Goal: Task Accomplishment & Management: Complete application form

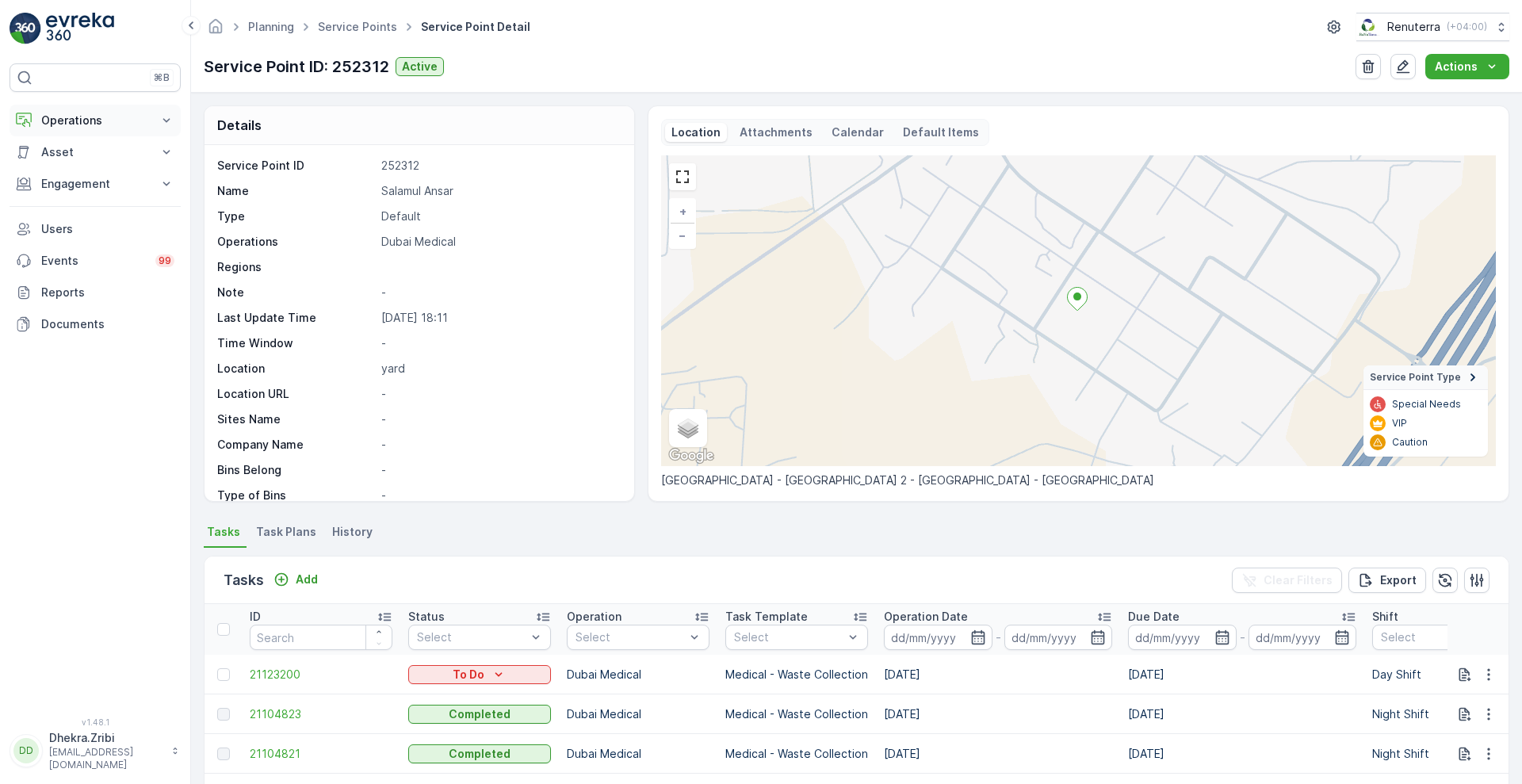
click at [163, 127] on icon at bounding box center [167, 120] width 16 height 16
click at [77, 166] on p "Planning" at bounding box center [62, 169] width 44 height 16
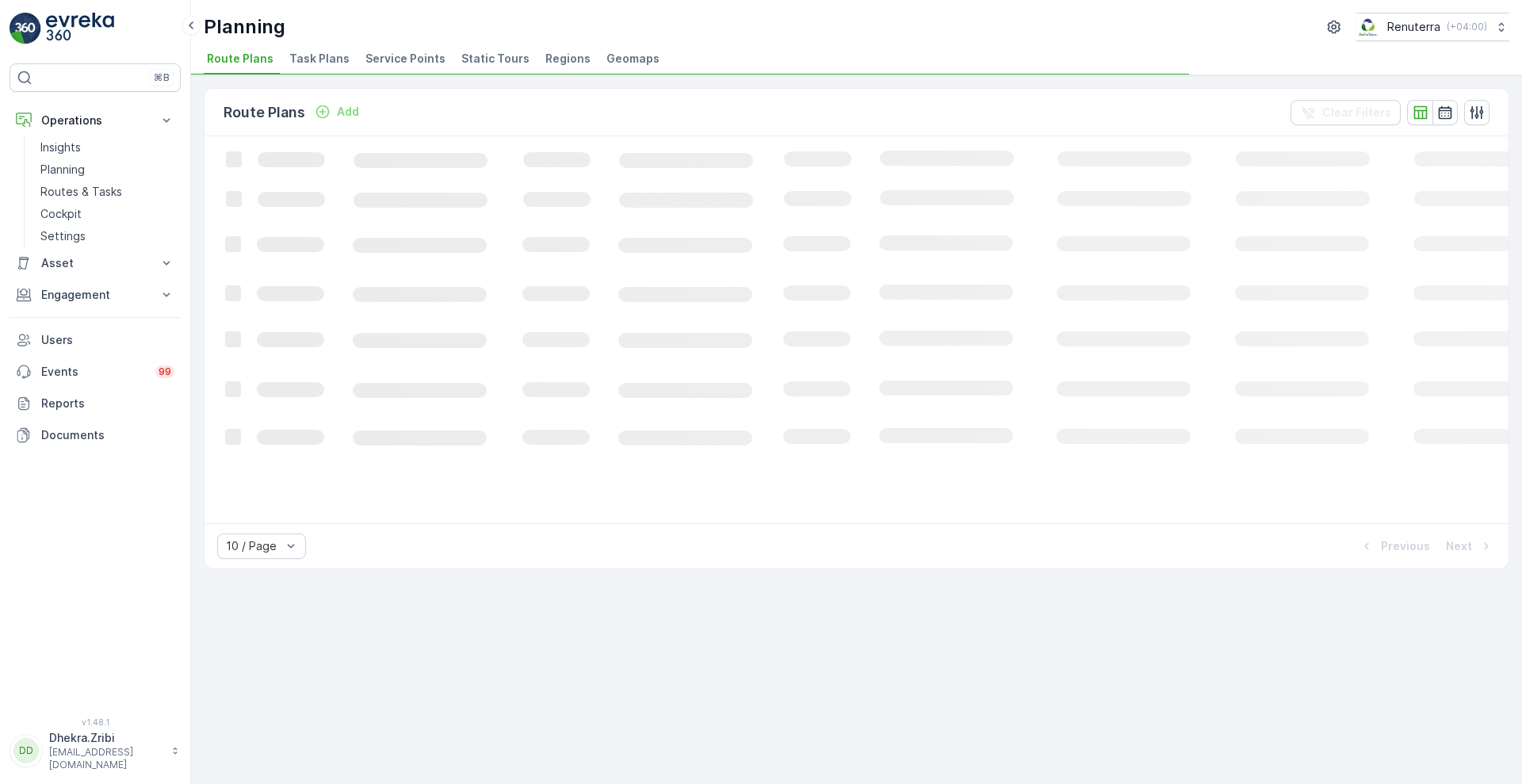
click at [409, 61] on span "Service Points" at bounding box center [406, 58] width 80 height 16
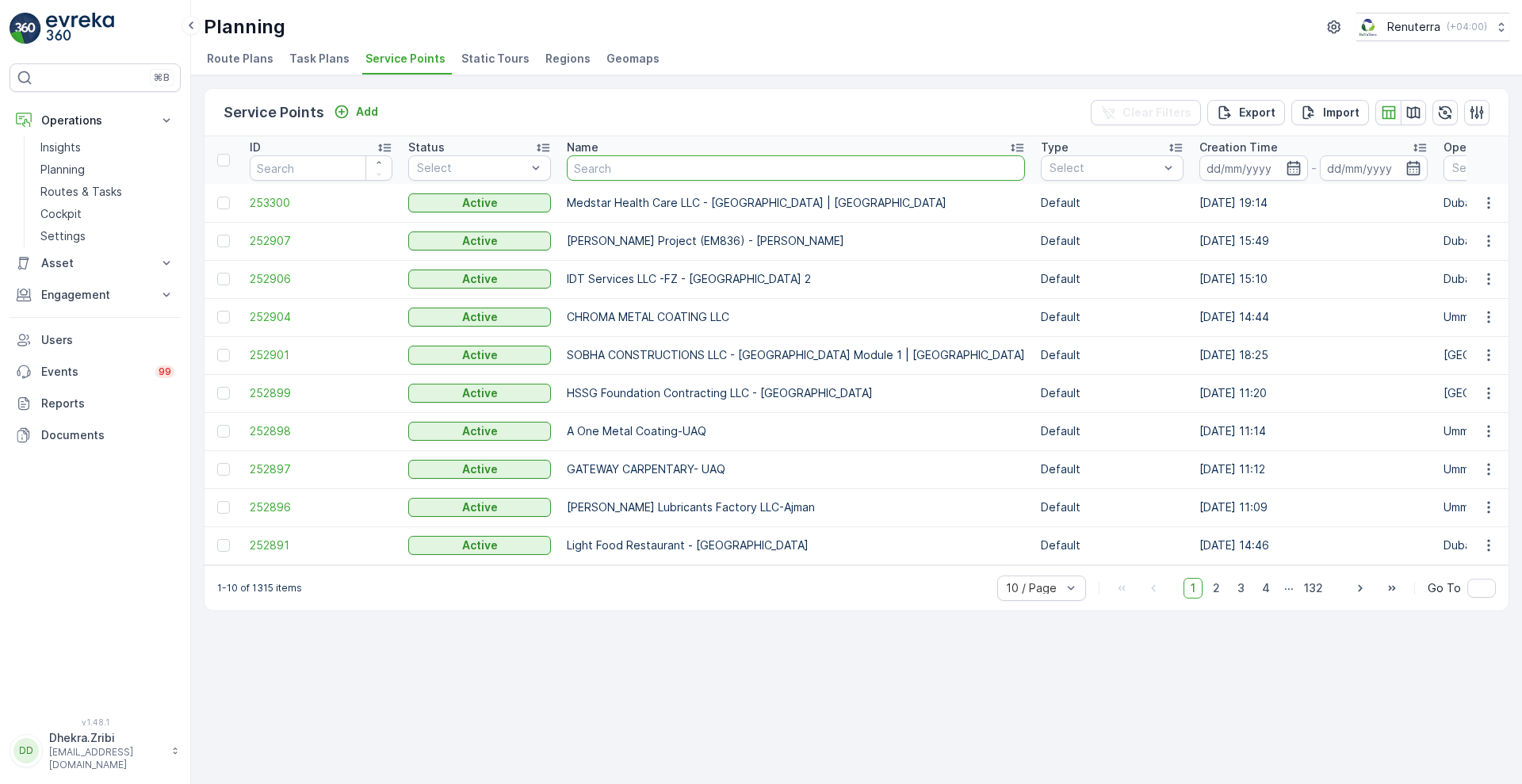
click at [615, 177] on input "text" at bounding box center [796, 168] width 458 height 26
type input "rixos"
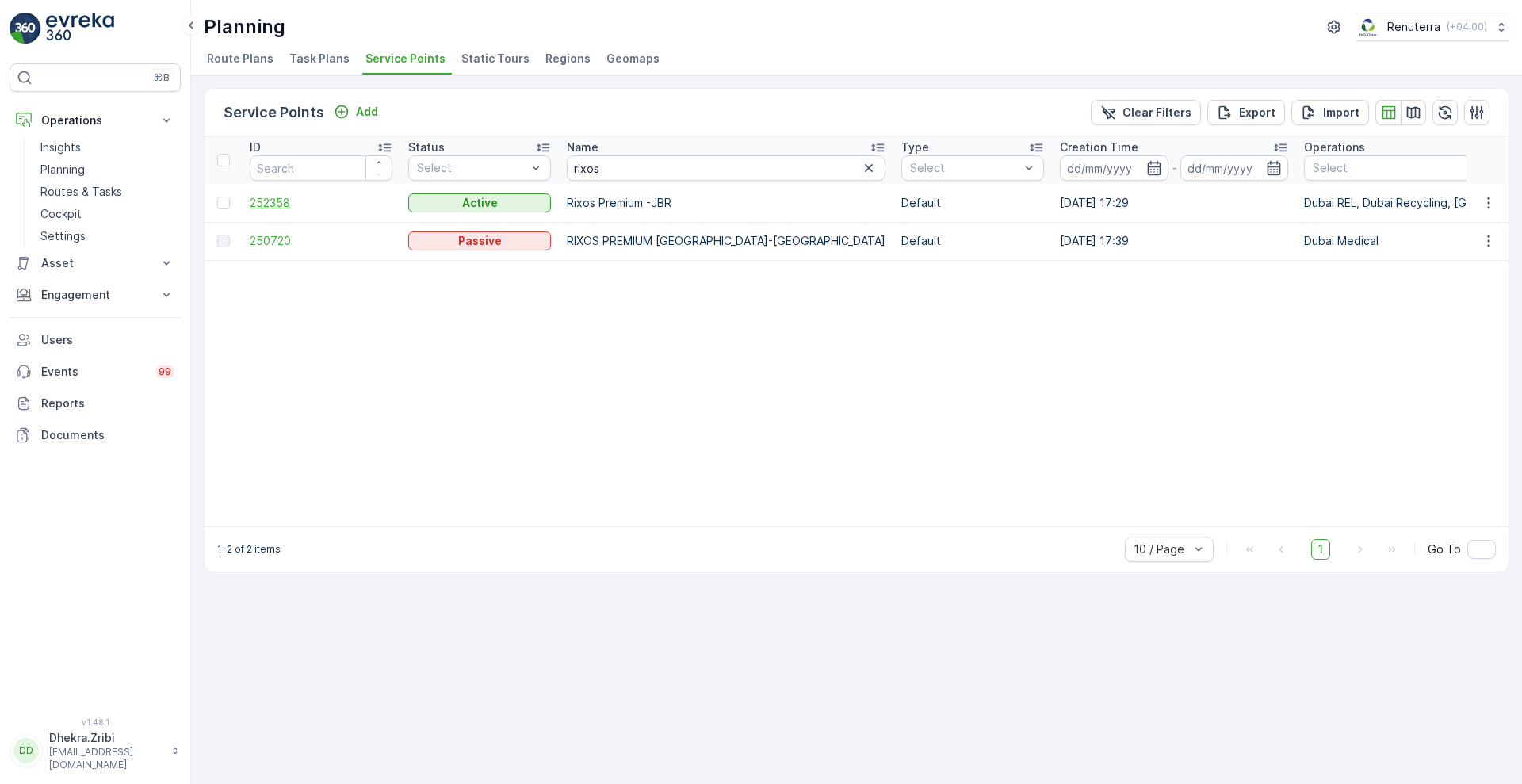
click at [272, 202] on span "252358" at bounding box center [320, 202] width 143 height 16
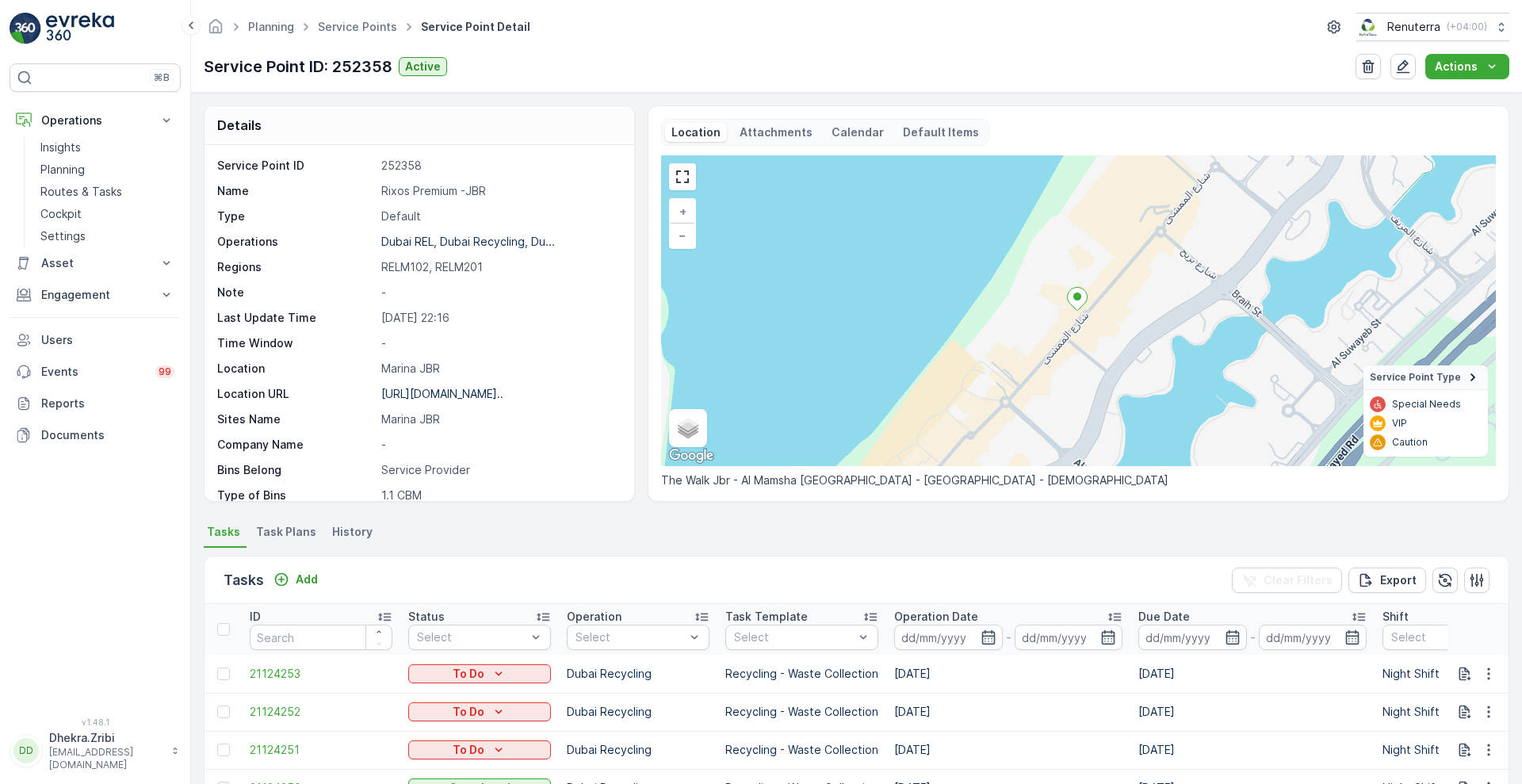
scroll to position [326, 0]
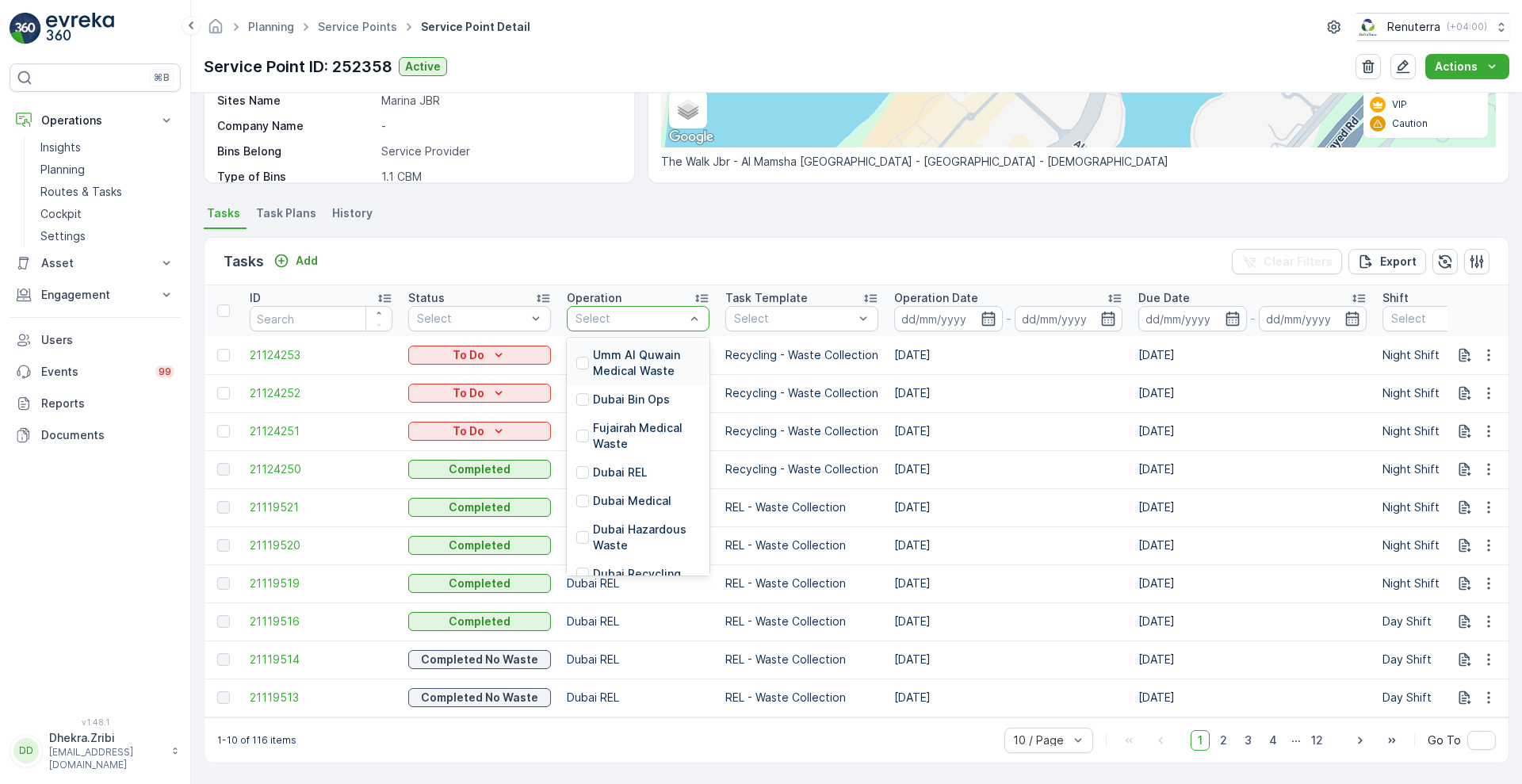
click at [611, 313] on div at bounding box center [630, 319] width 113 height 13
click at [598, 465] on p "Dubai REL" at bounding box center [620, 472] width 55 height 16
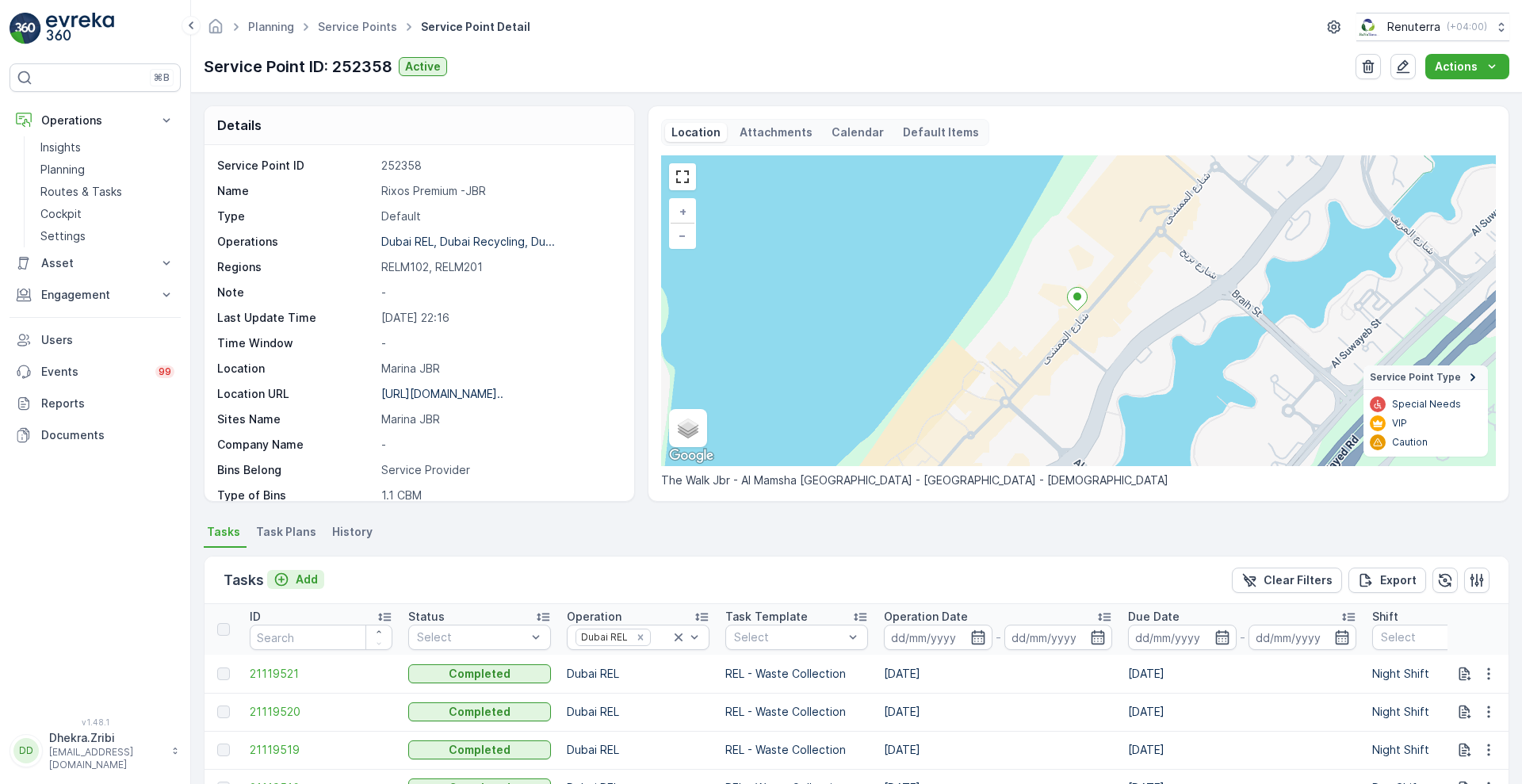
click at [296, 580] on p "Add" at bounding box center [307, 579] width 22 height 16
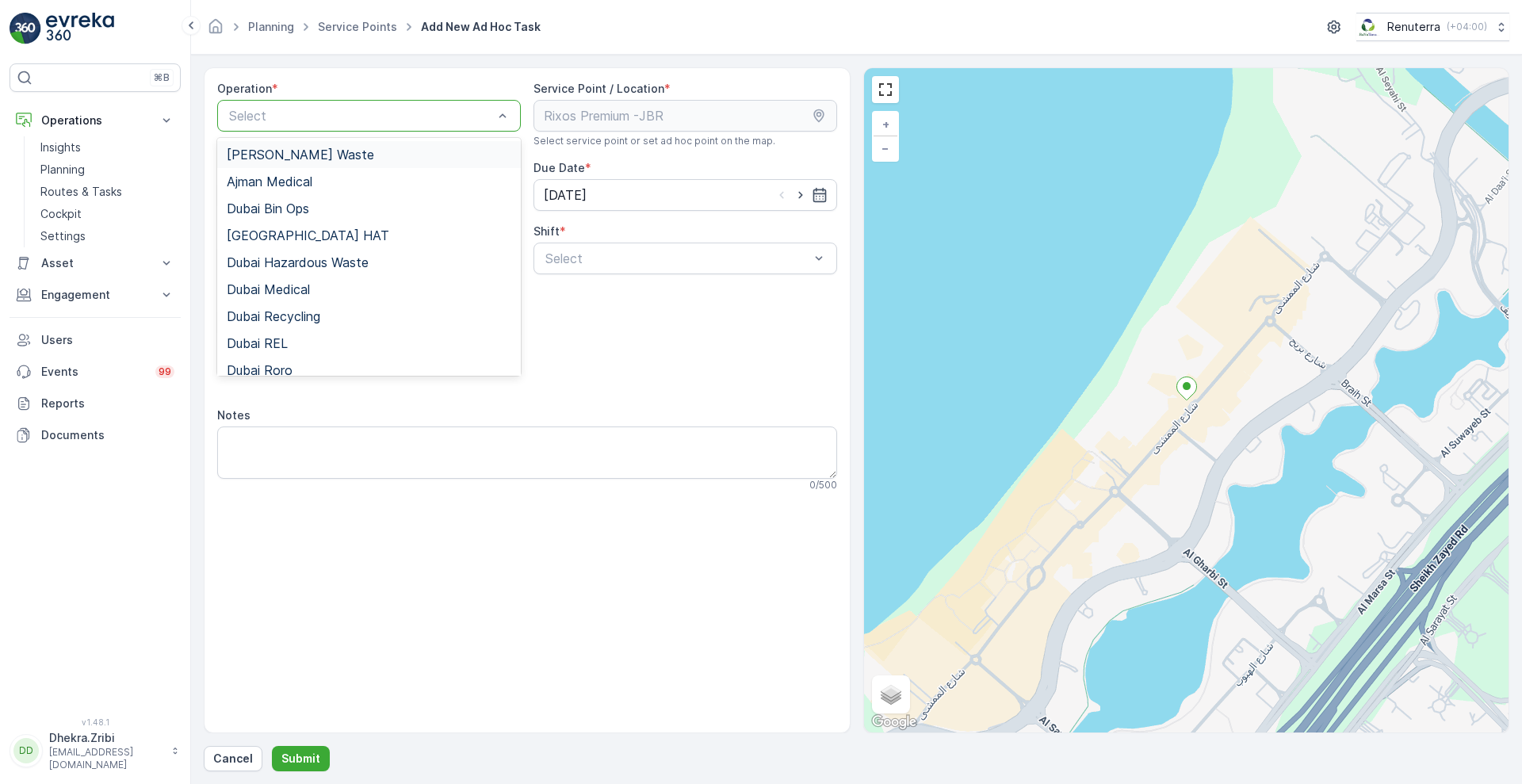
click at [405, 104] on div "Select" at bounding box center [368, 115] width 303 height 32
click at [248, 338] on span "Dubai REL" at bounding box center [256, 342] width 61 height 15
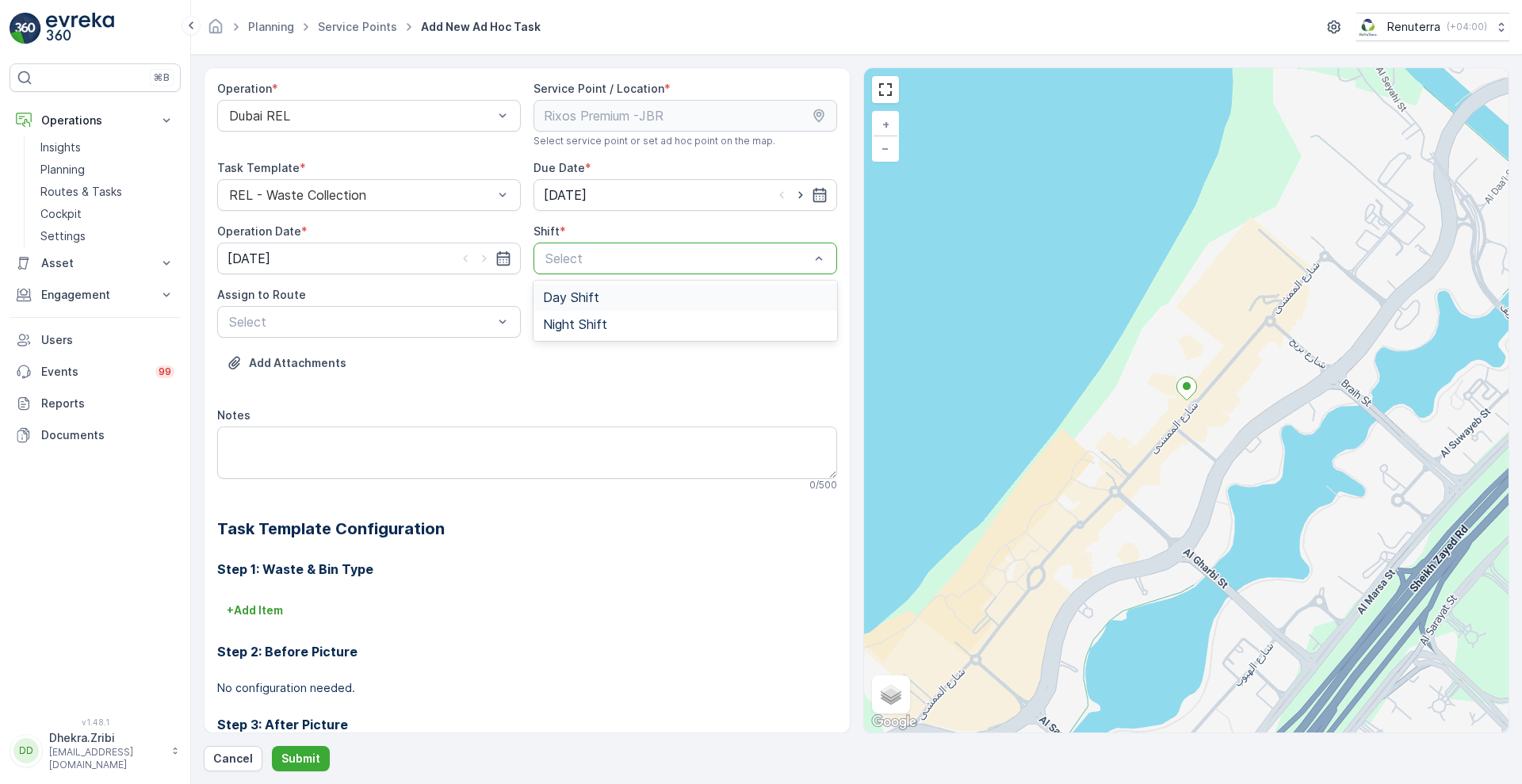
click at [677, 252] on div at bounding box center [677, 258] width 267 height 15
click at [600, 303] on div "Day Shift" at bounding box center [685, 297] width 284 height 15
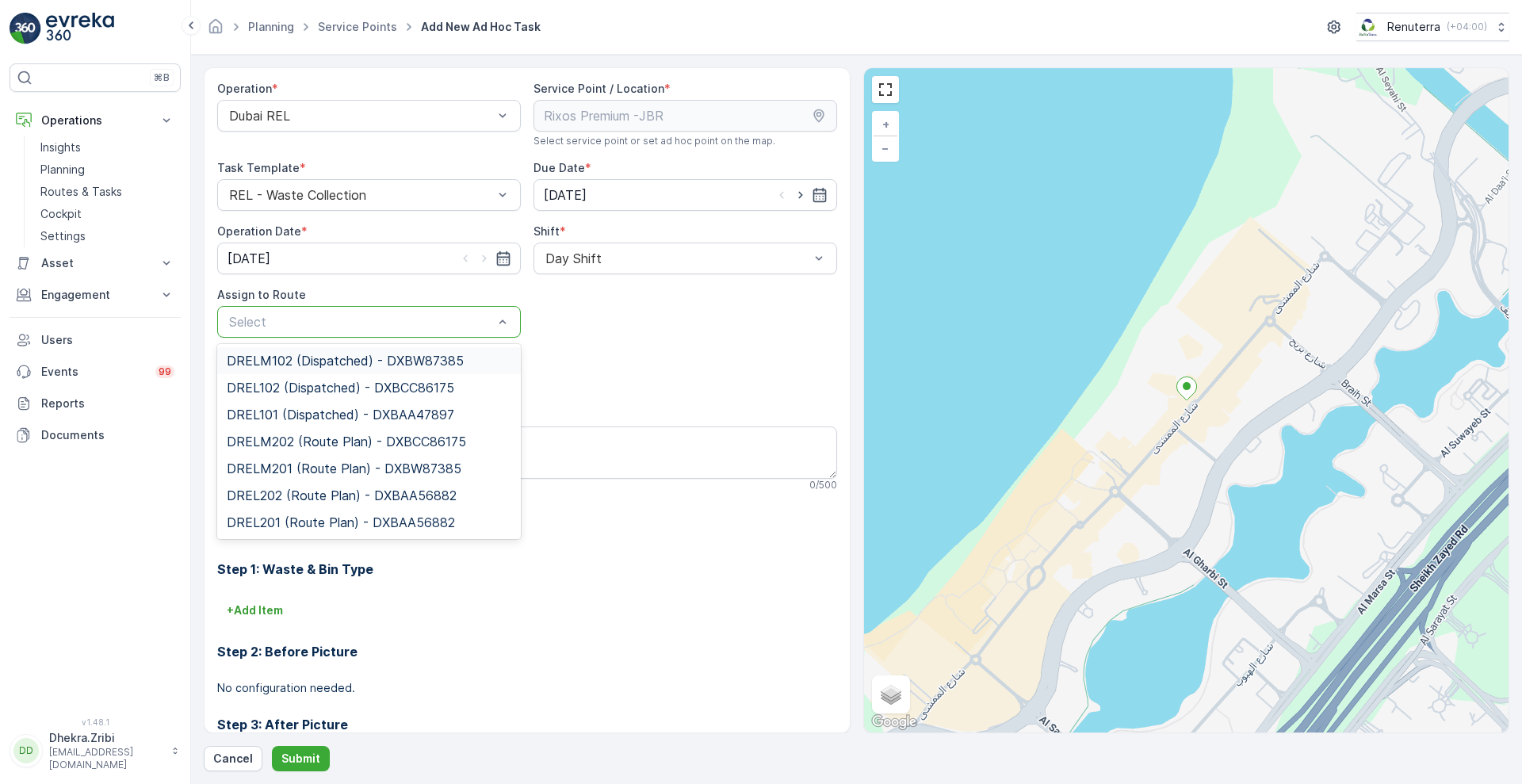
click at [430, 320] on div at bounding box center [360, 321] width 267 height 15
click at [395, 362] on span "DRELM102 (Dispatched) - DXBW87385" at bounding box center [344, 360] width 237 height 15
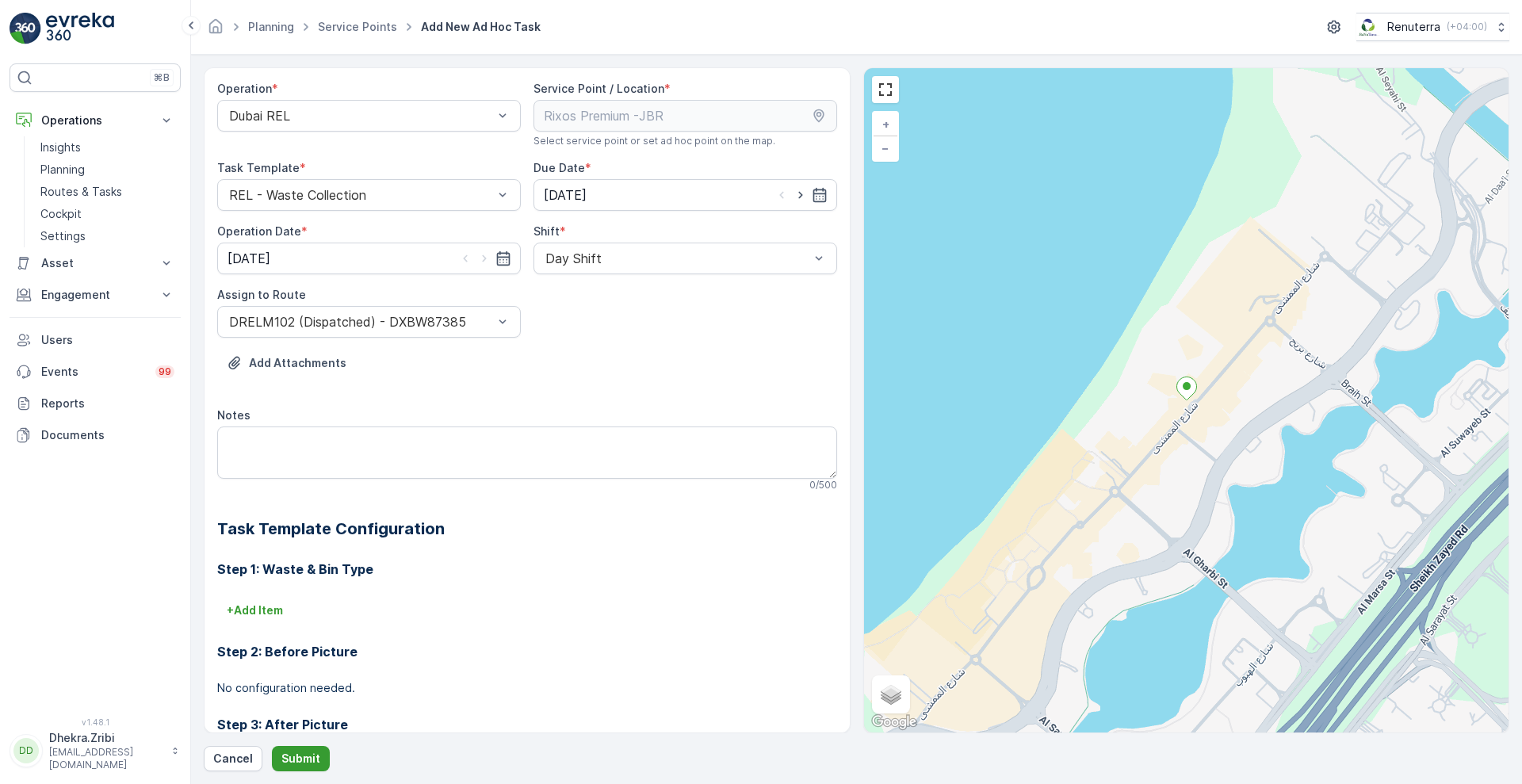
click at [303, 760] on p "Submit" at bounding box center [300, 758] width 38 height 16
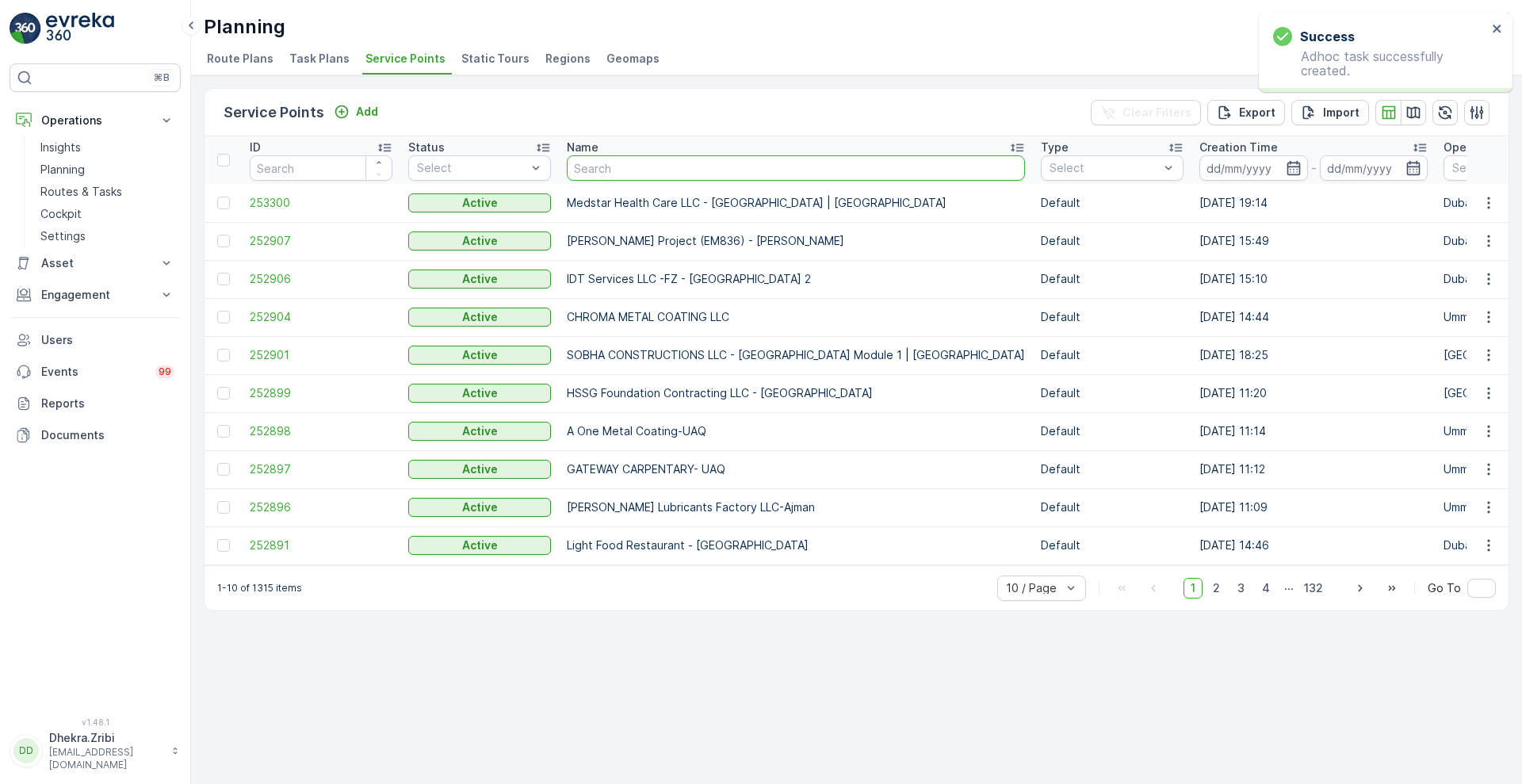
click at [703, 171] on input "text" at bounding box center [796, 168] width 458 height 26
type input "rixos"
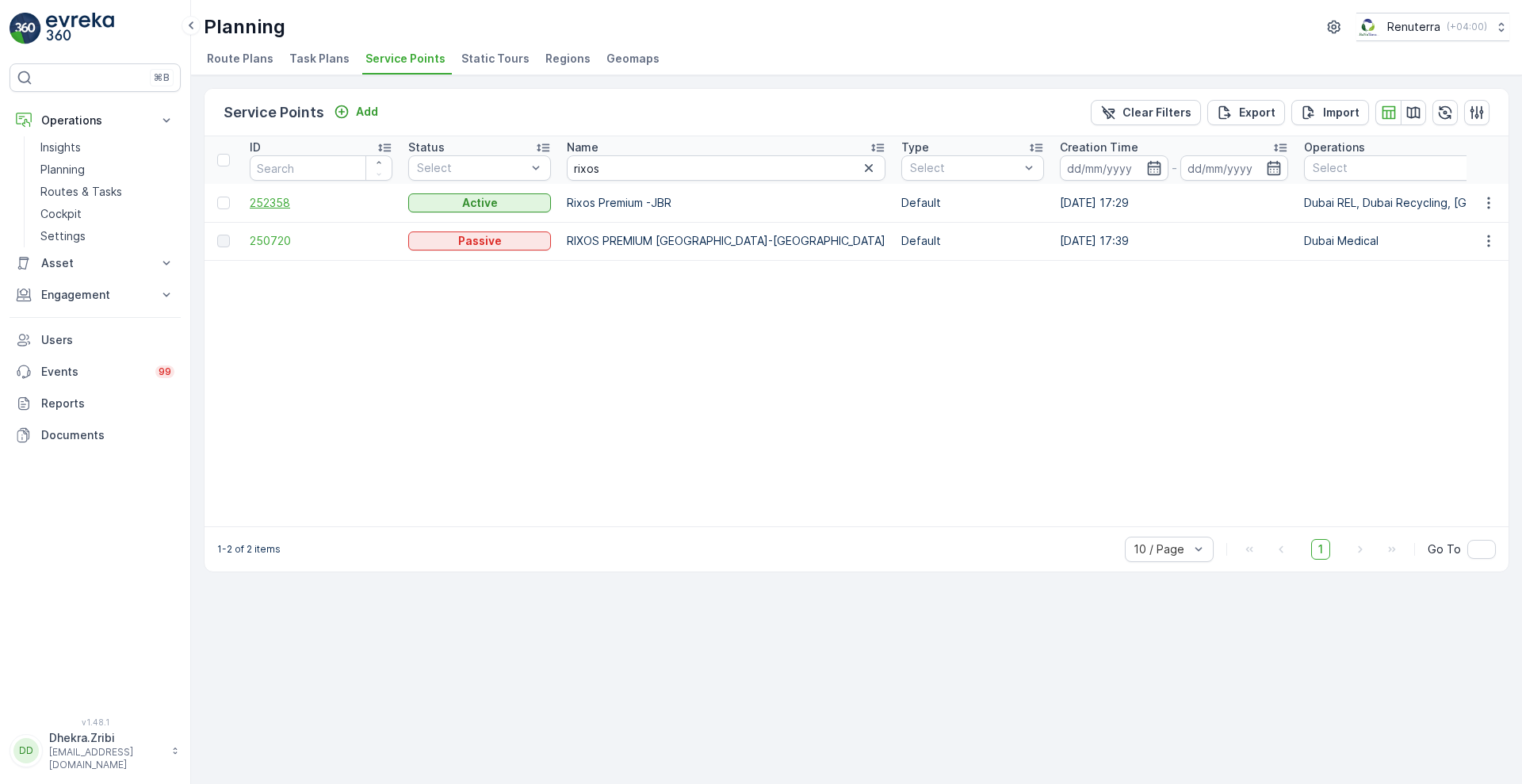
click at [284, 206] on span "252358" at bounding box center [320, 202] width 143 height 16
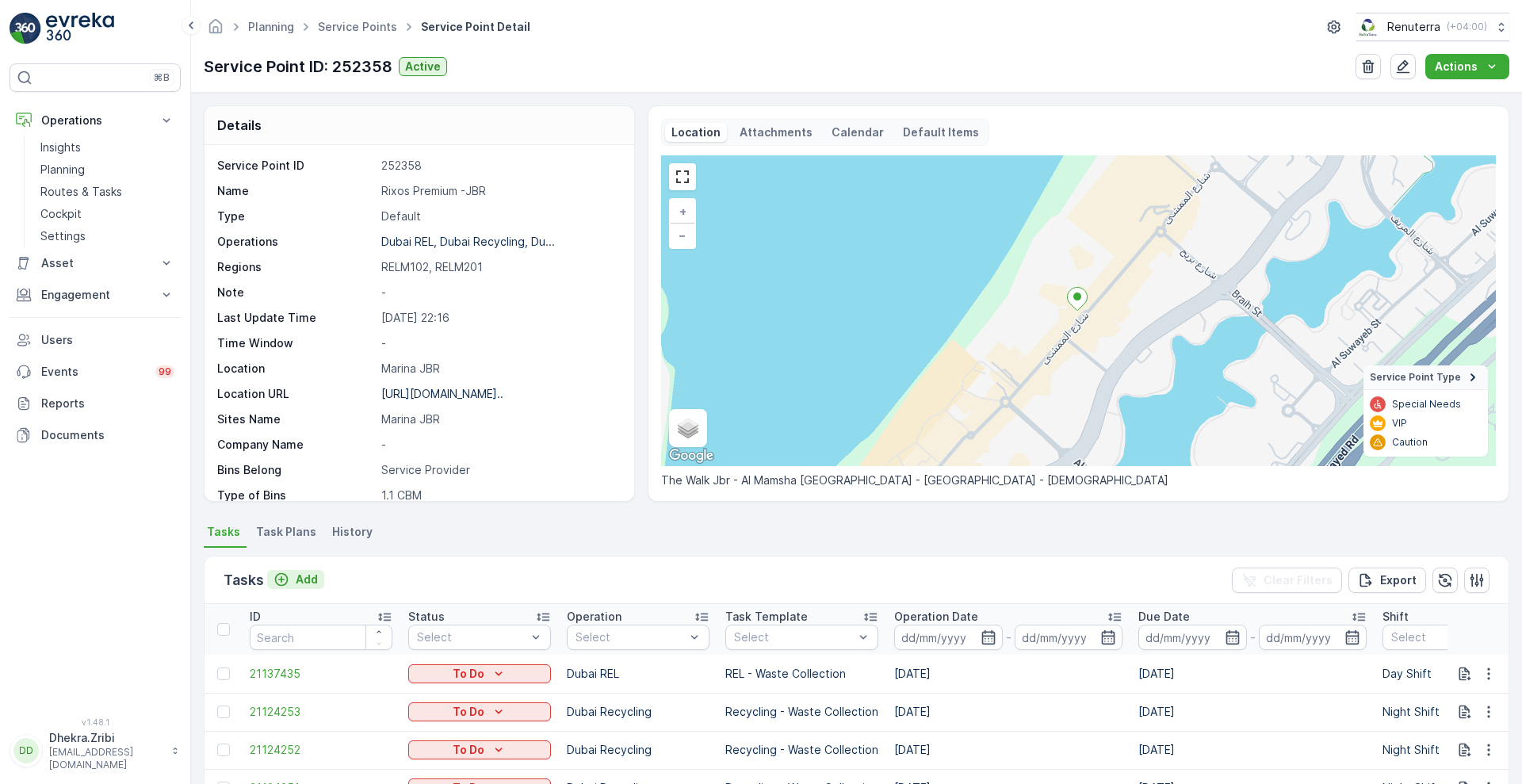
click at [294, 573] on div "Add" at bounding box center [296, 579] width 44 height 16
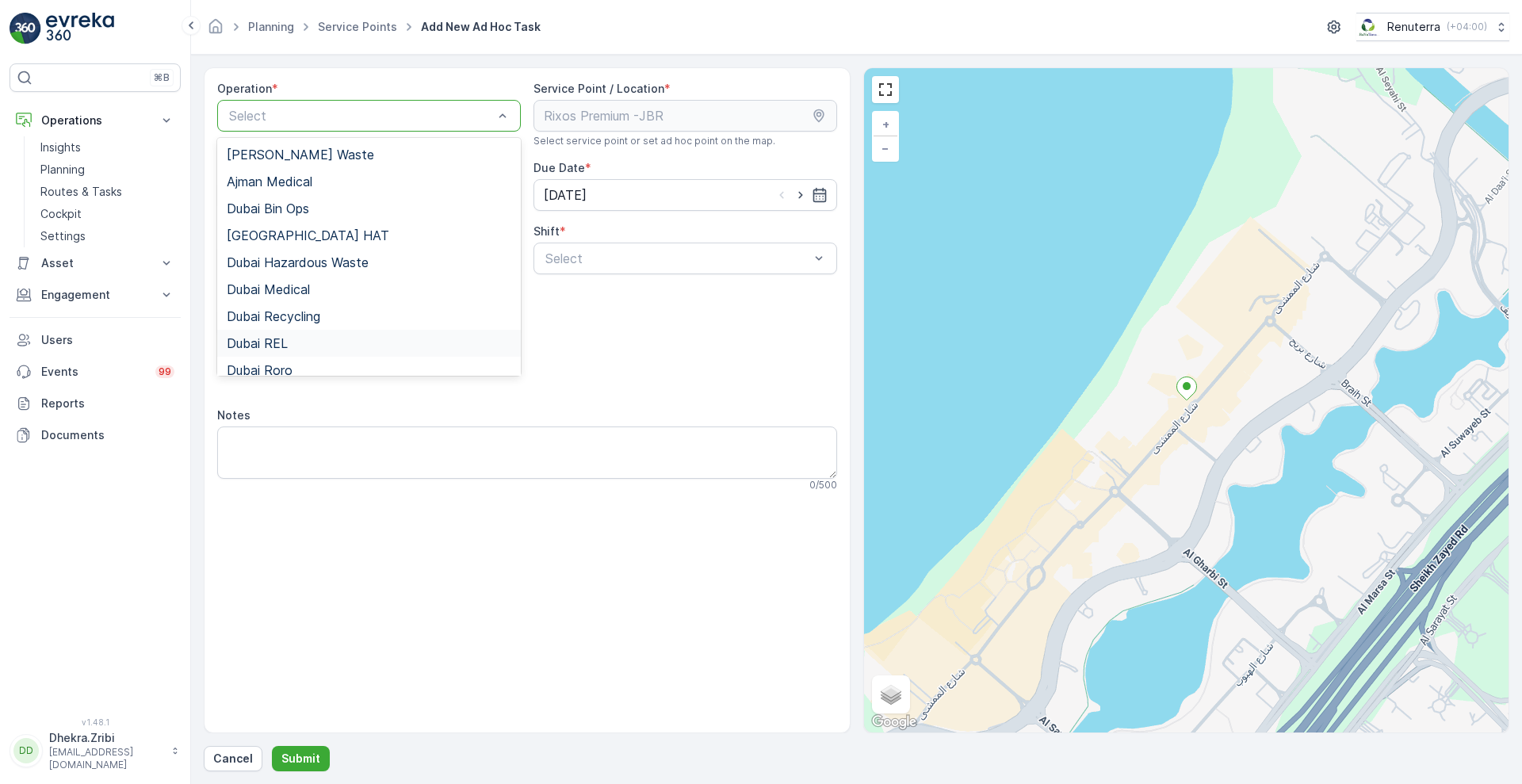
click at [296, 347] on div "Dubai REL" at bounding box center [368, 342] width 284 height 15
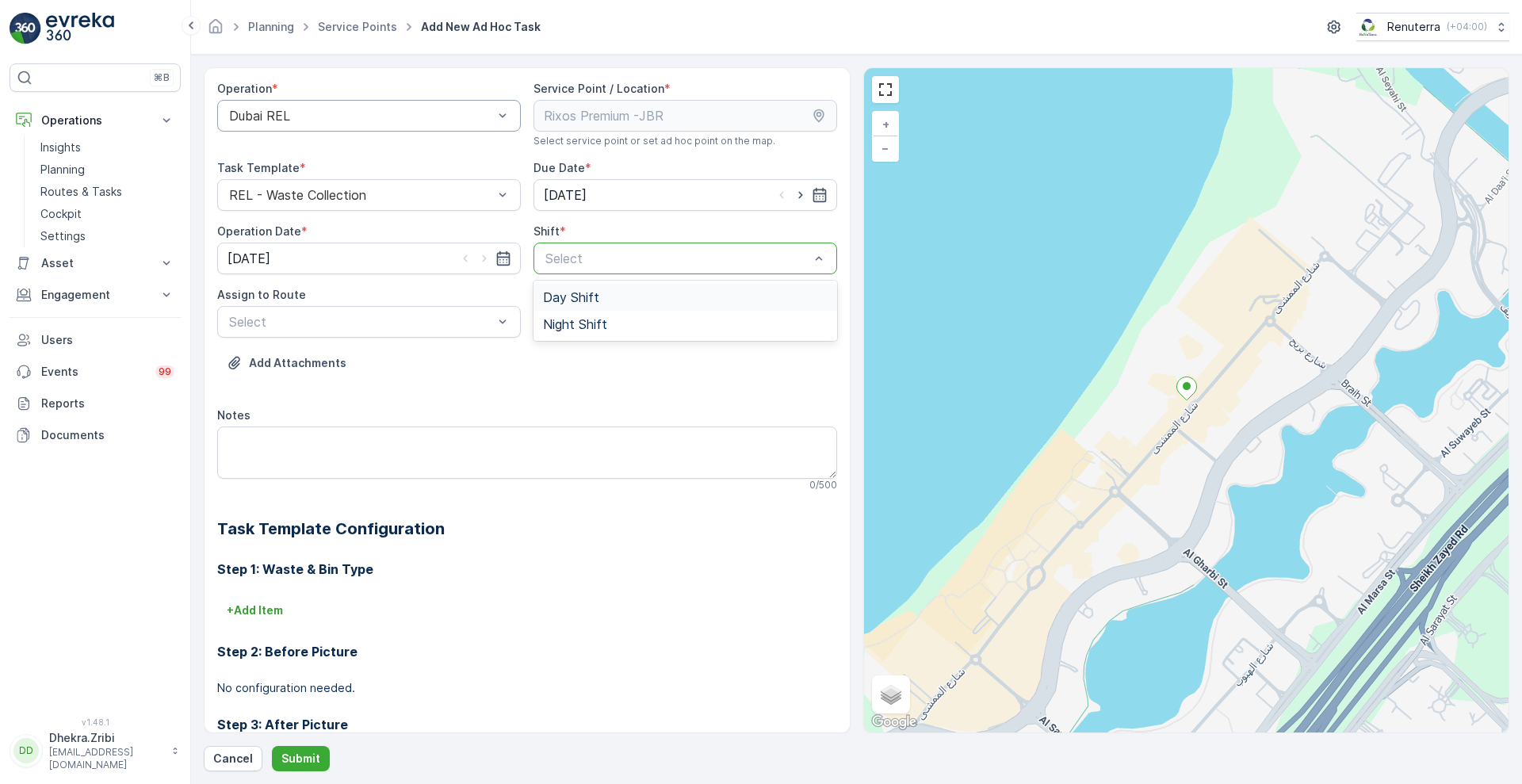
click at [580, 260] on div at bounding box center [677, 258] width 267 height 15
click at [567, 301] on span "Day Shift" at bounding box center [571, 297] width 56 height 15
click at [407, 322] on div at bounding box center [360, 321] width 267 height 15
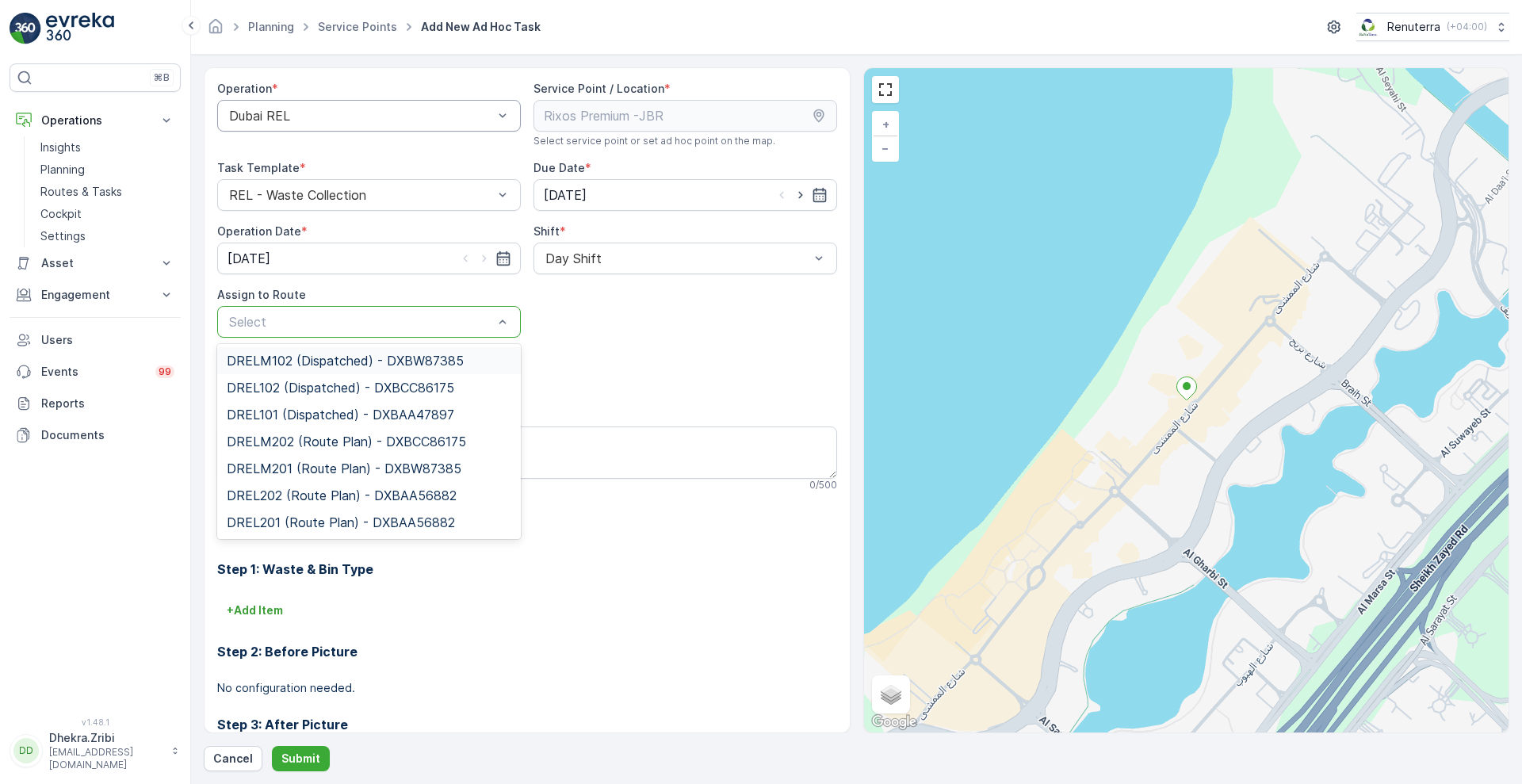
click at [352, 355] on span "DRELM102 (Dispatched) - DXBW87385" at bounding box center [344, 360] width 237 height 15
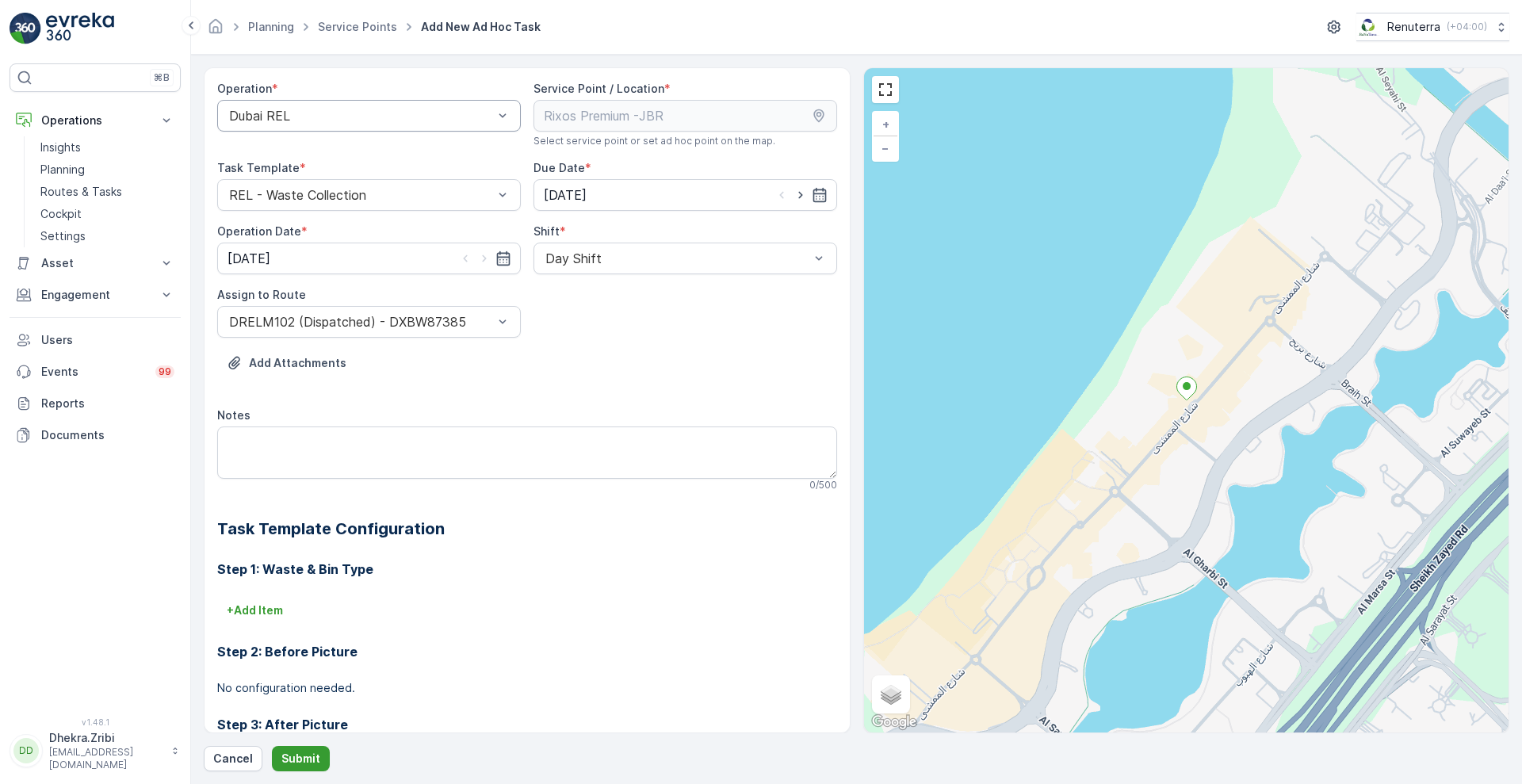
click at [309, 765] on p "Submit" at bounding box center [300, 758] width 38 height 16
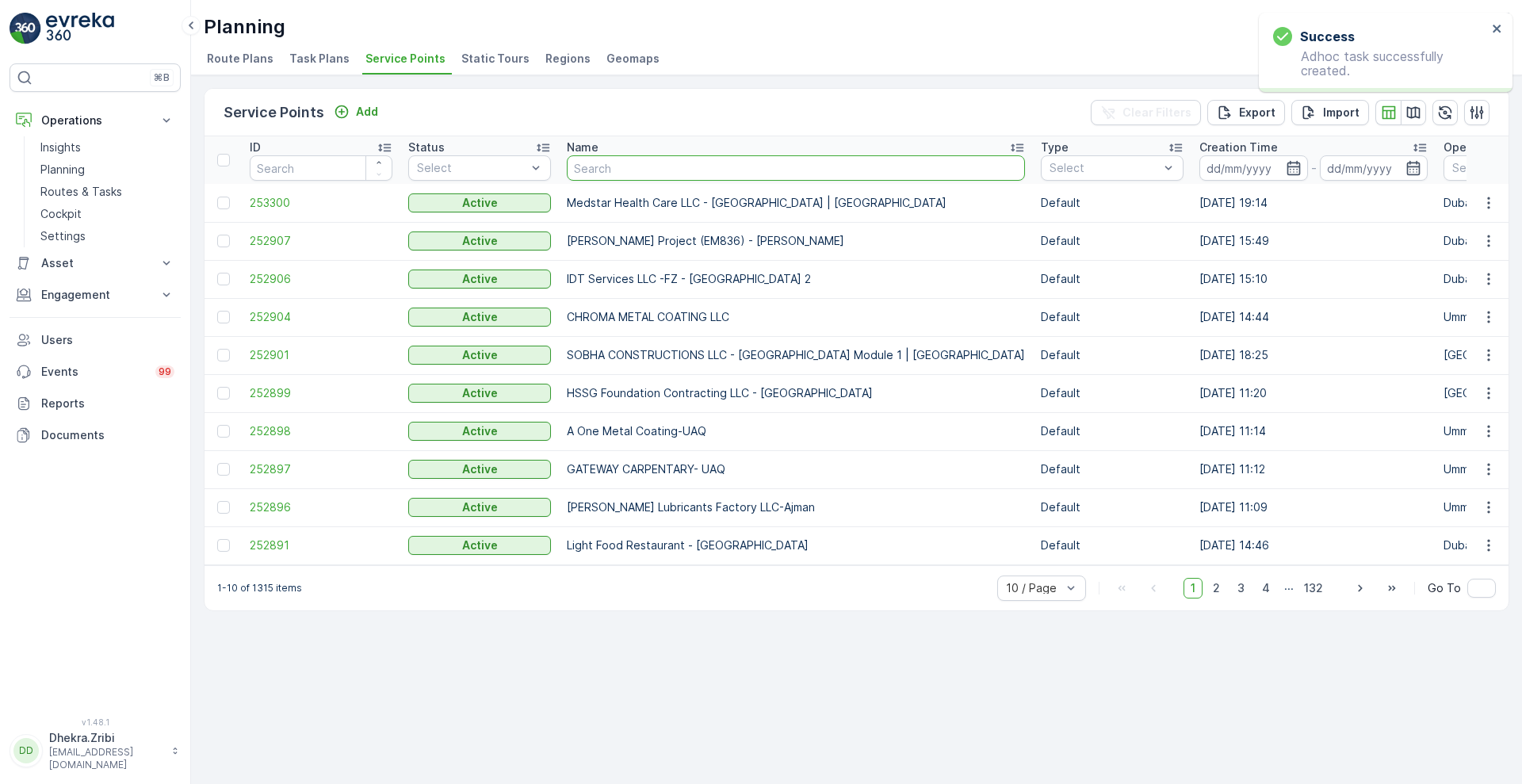
click at [709, 173] on input "text" at bounding box center [796, 168] width 458 height 26
type input "rixos"
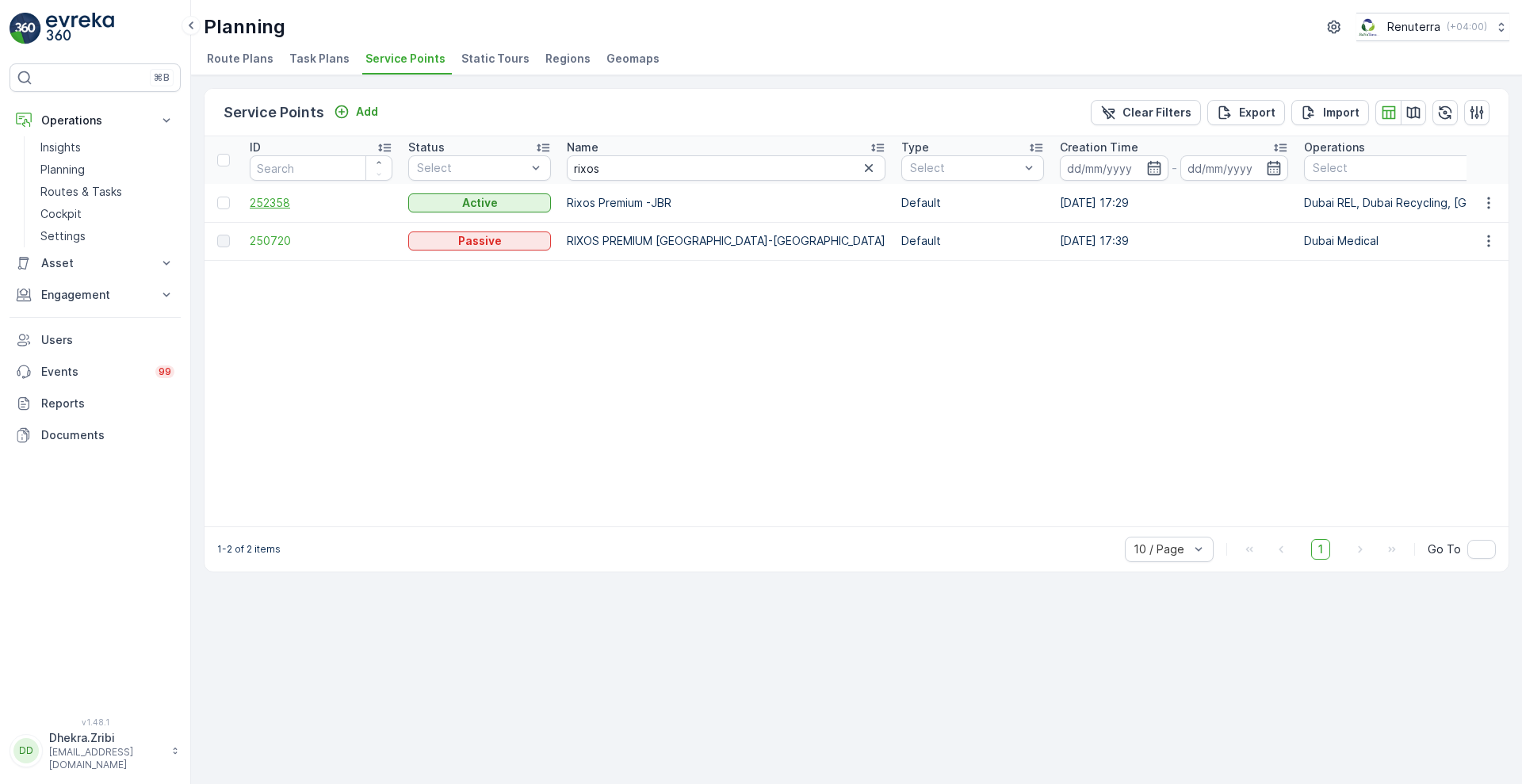
click at [256, 205] on span "252358" at bounding box center [320, 202] width 143 height 16
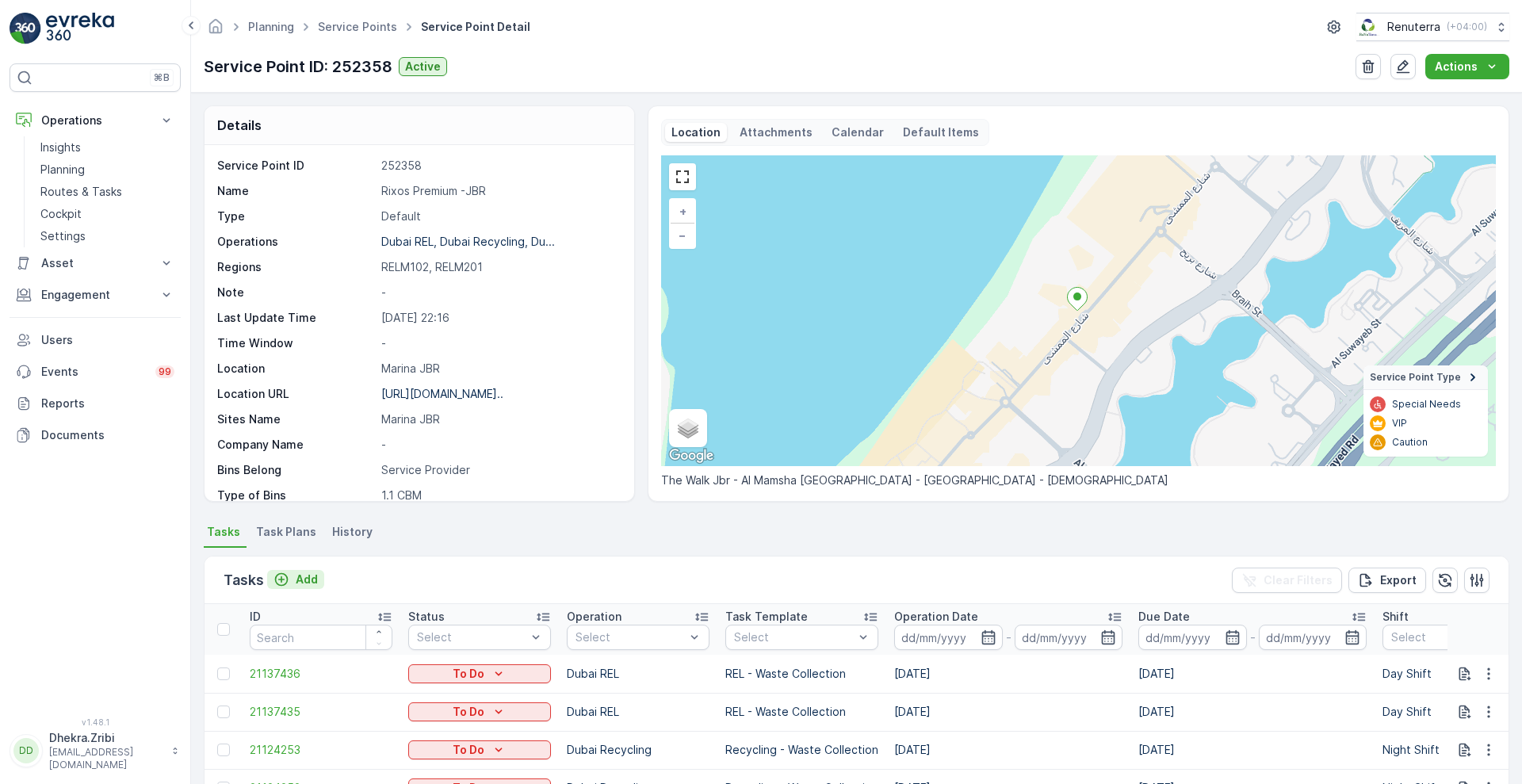
click at [311, 577] on p "Add" at bounding box center [307, 579] width 22 height 16
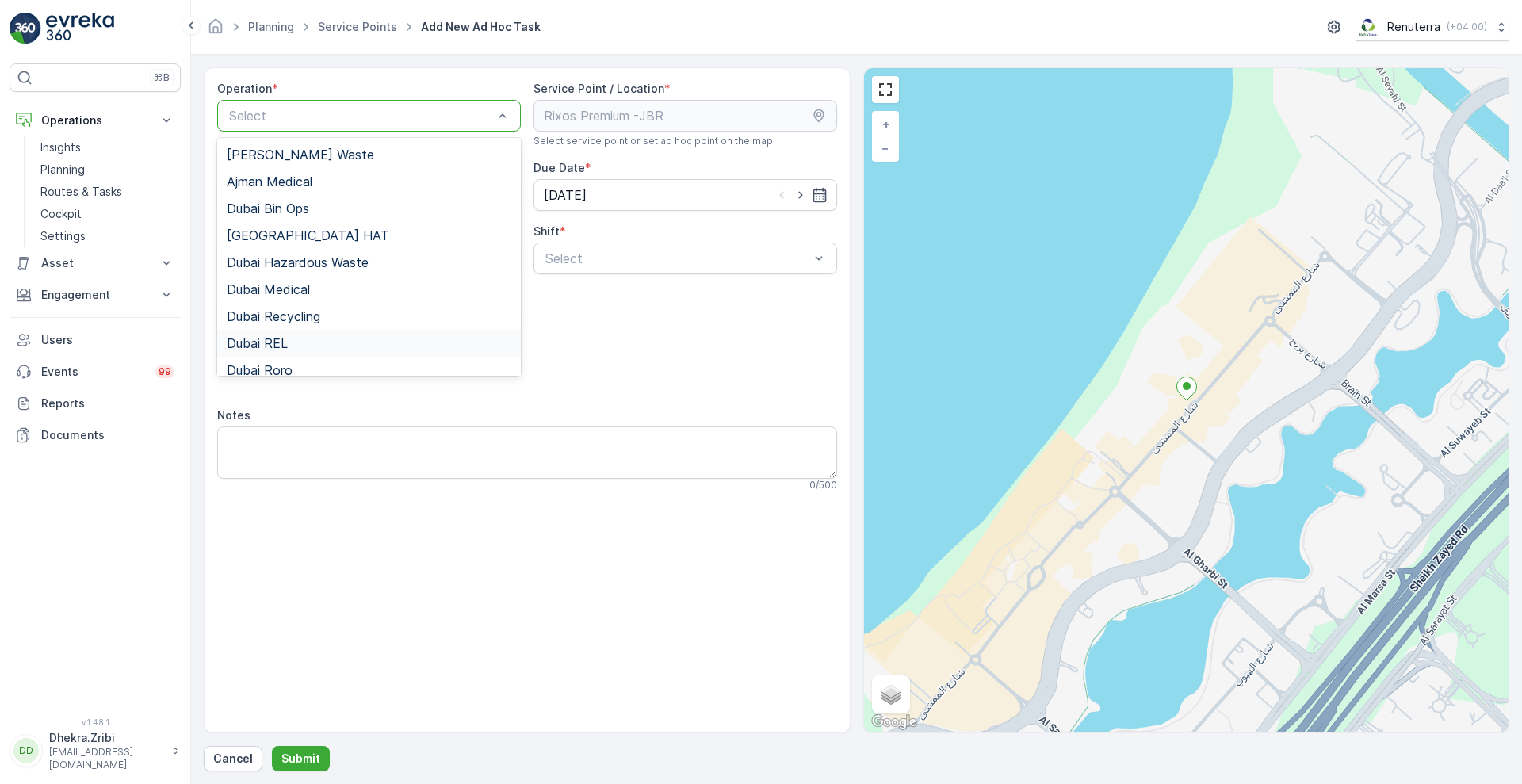
click at [269, 343] on span "Dubai REL" at bounding box center [256, 342] width 61 height 15
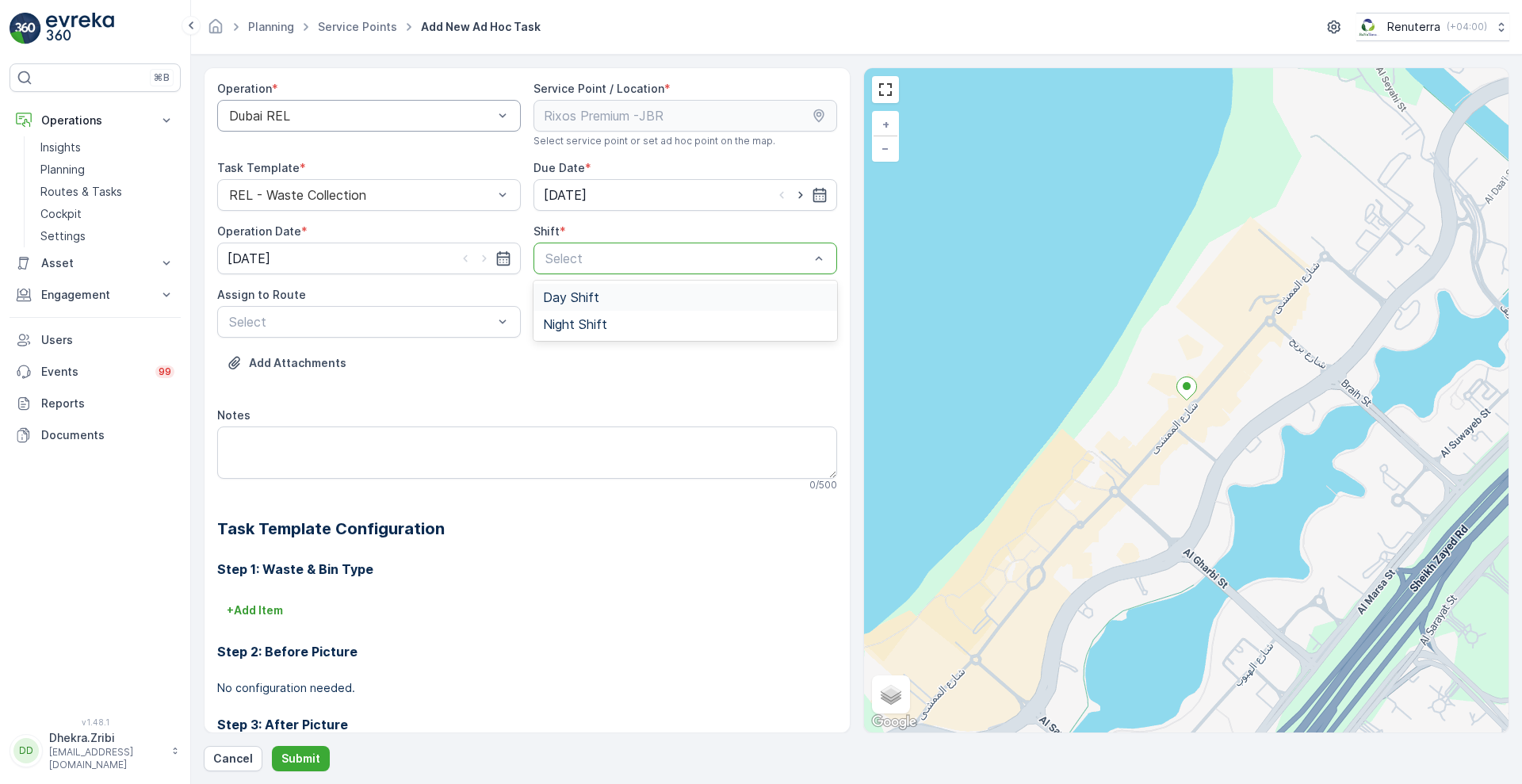
click at [559, 260] on div at bounding box center [677, 258] width 267 height 15
click at [560, 292] on span "Day Shift" at bounding box center [571, 297] width 56 height 15
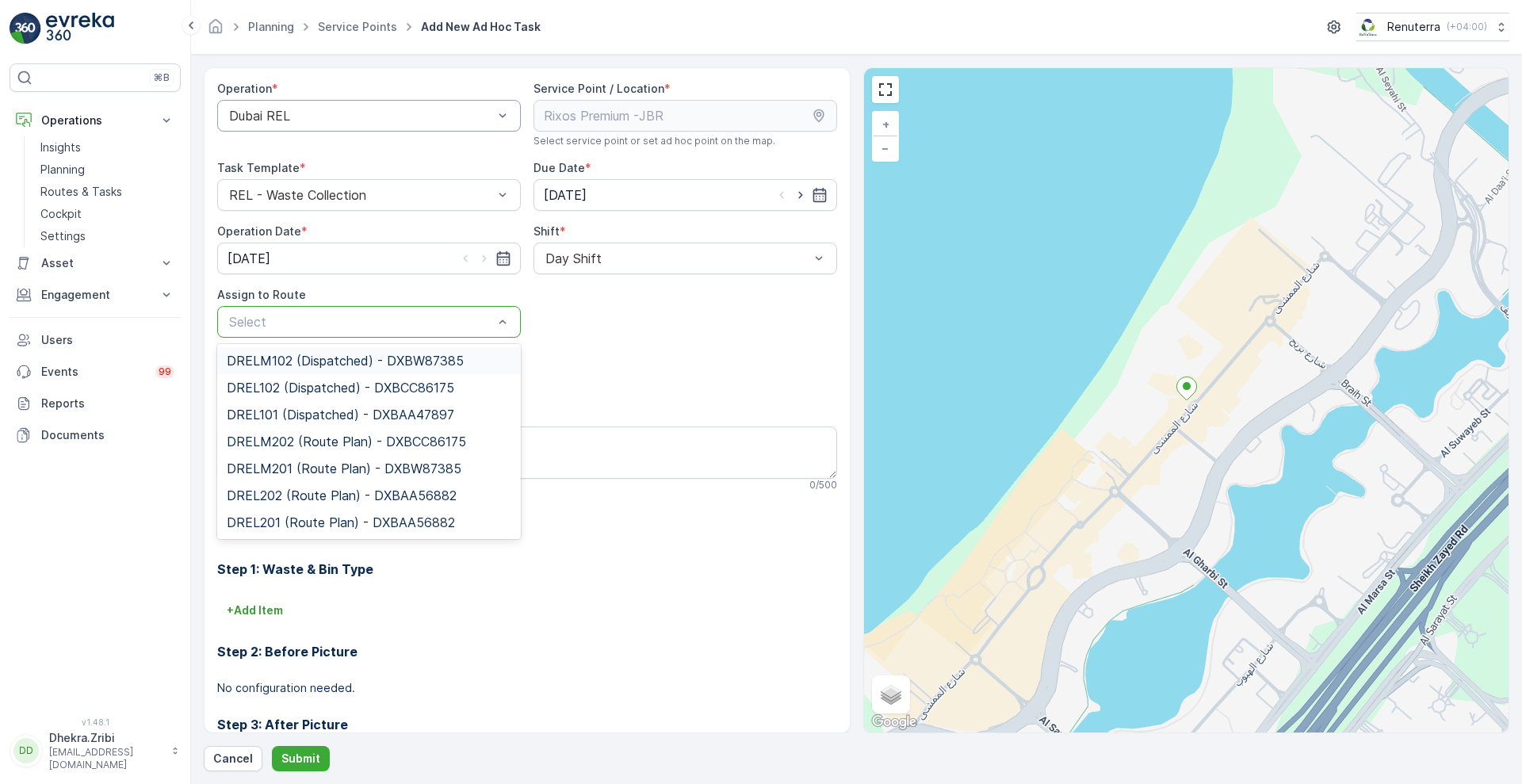
click at [434, 325] on div at bounding box center [360, 321] width 267 height 15
click at [378, 358] on span "DRELM102 (Dispatched) - DXBW87385" at bounding box center [344, 360] width 237 height 15
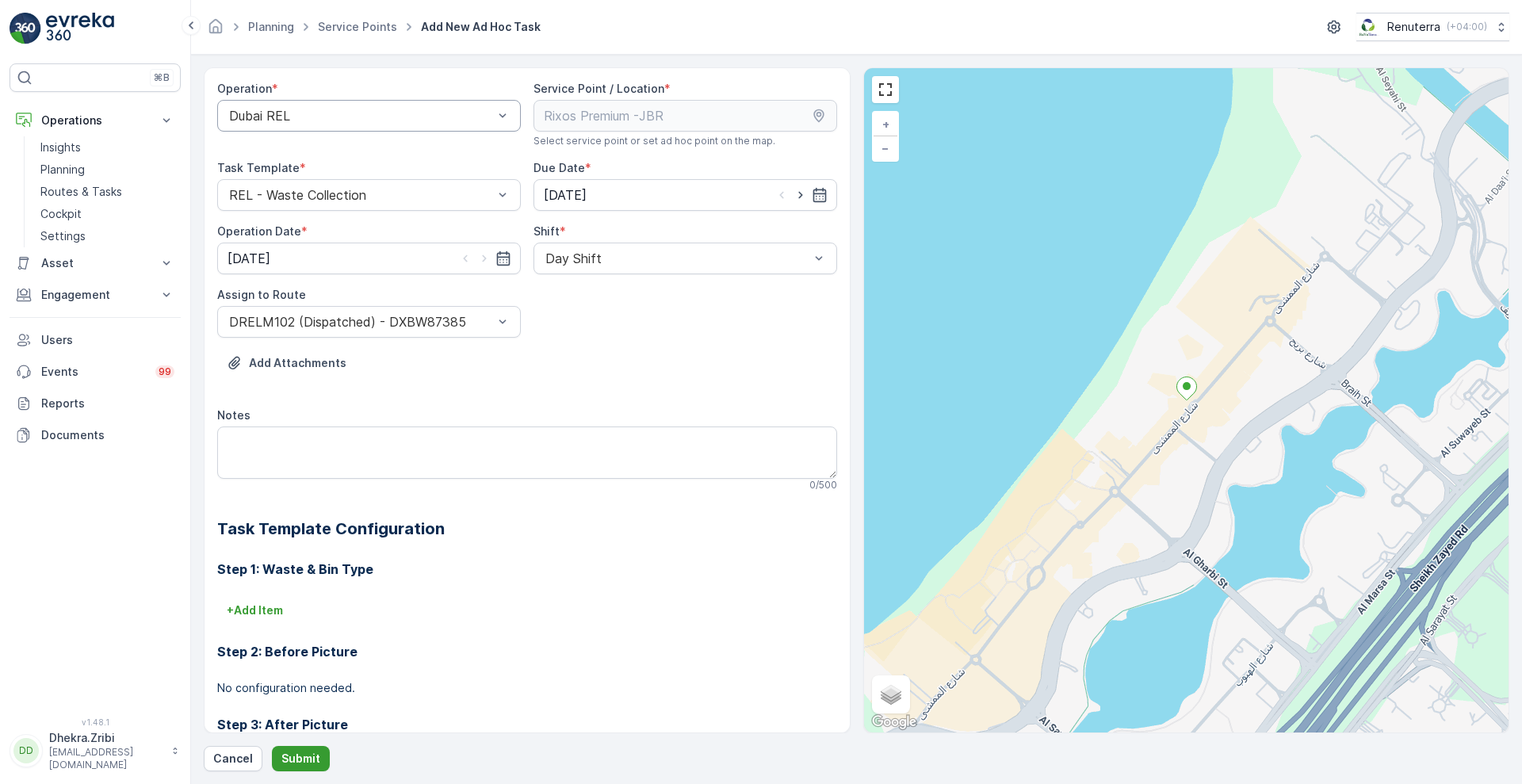
click at [296, 752] on p "Submit" at bounding box center [300, 758] width 38 height 16
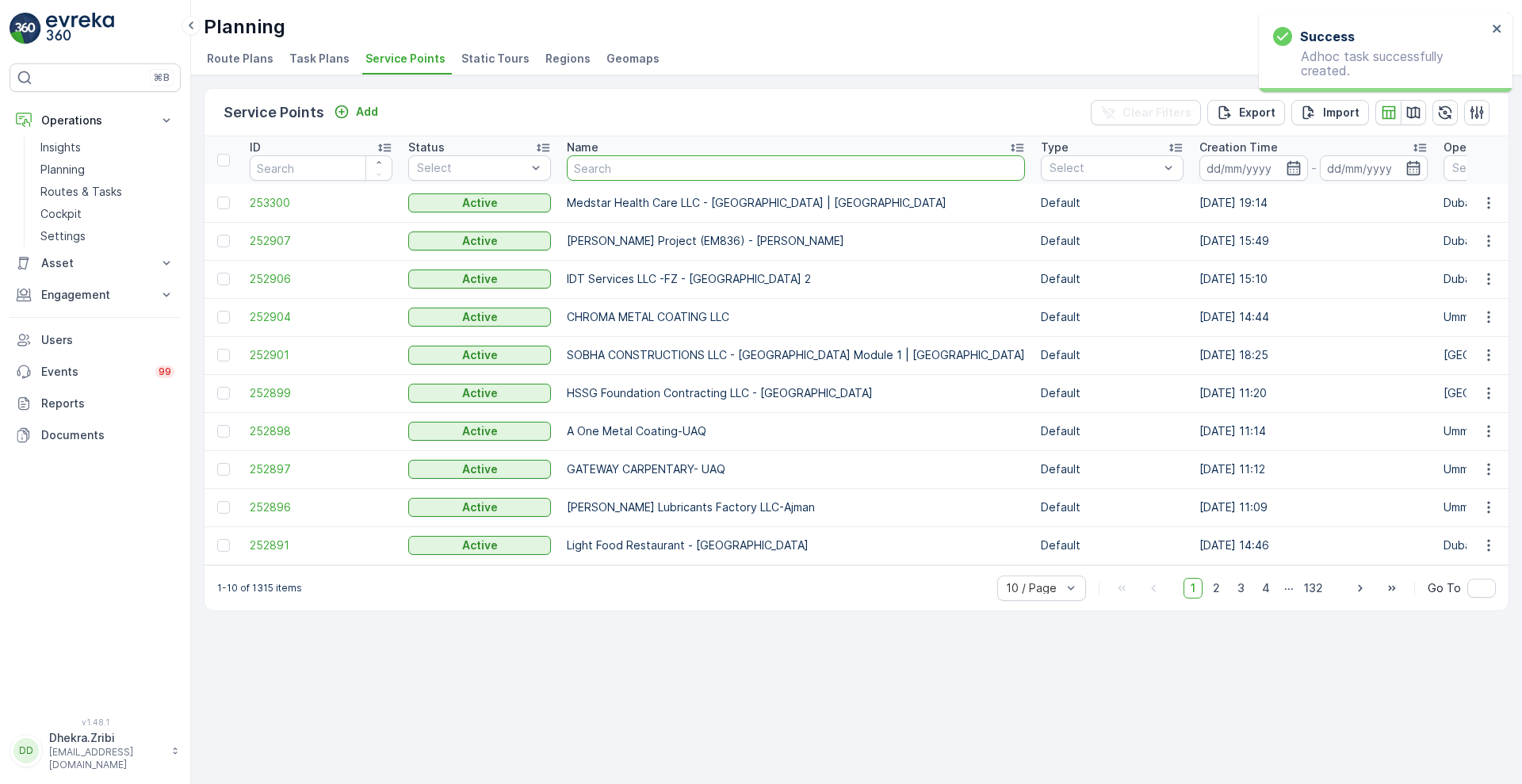
click at [688, 172] on input "text" at bounding box center [796, 168] width 458 height 26
type input "rixos"
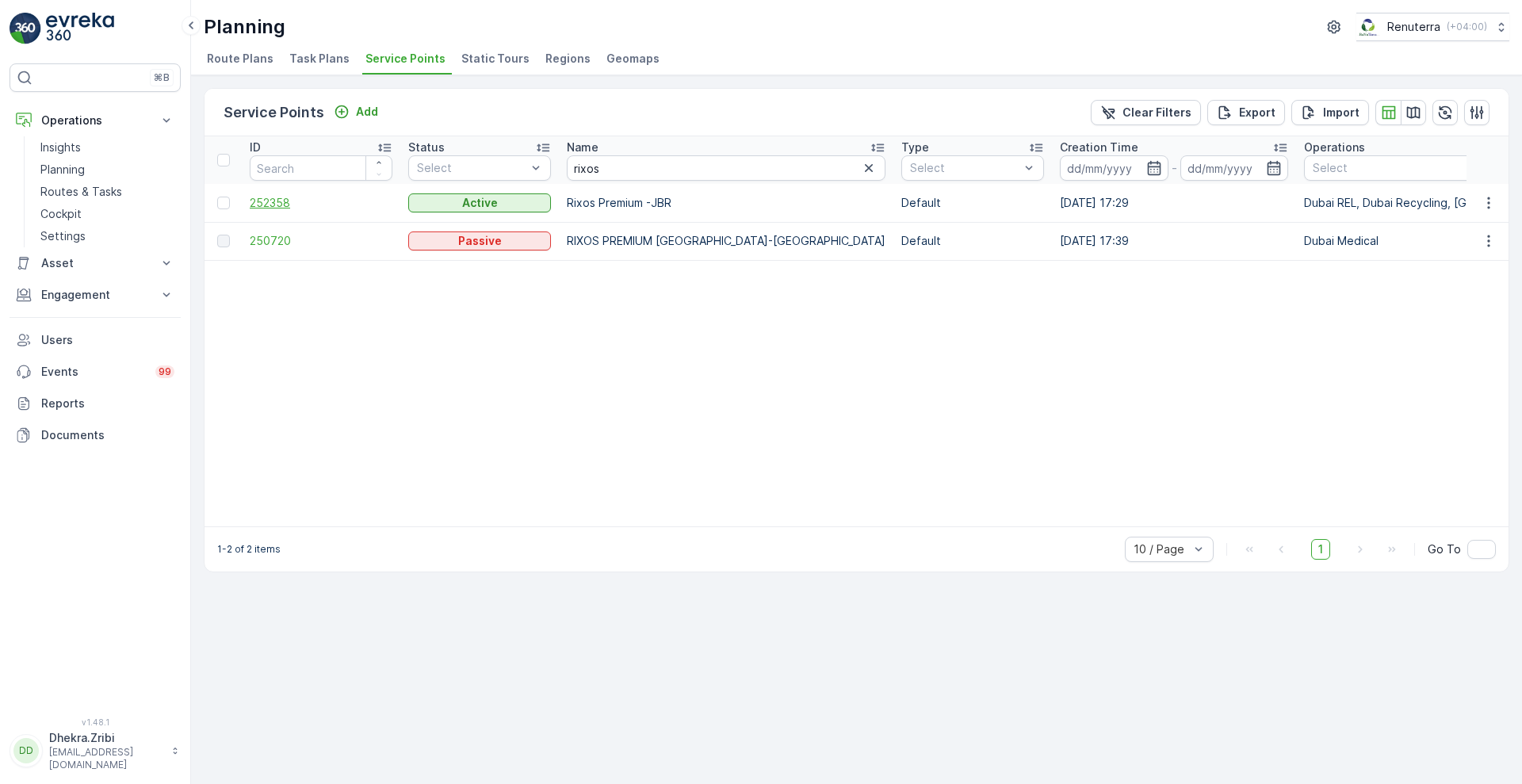
click at [275, 205] on span "252358" at bounding box center [320, 202] width 143 height 16
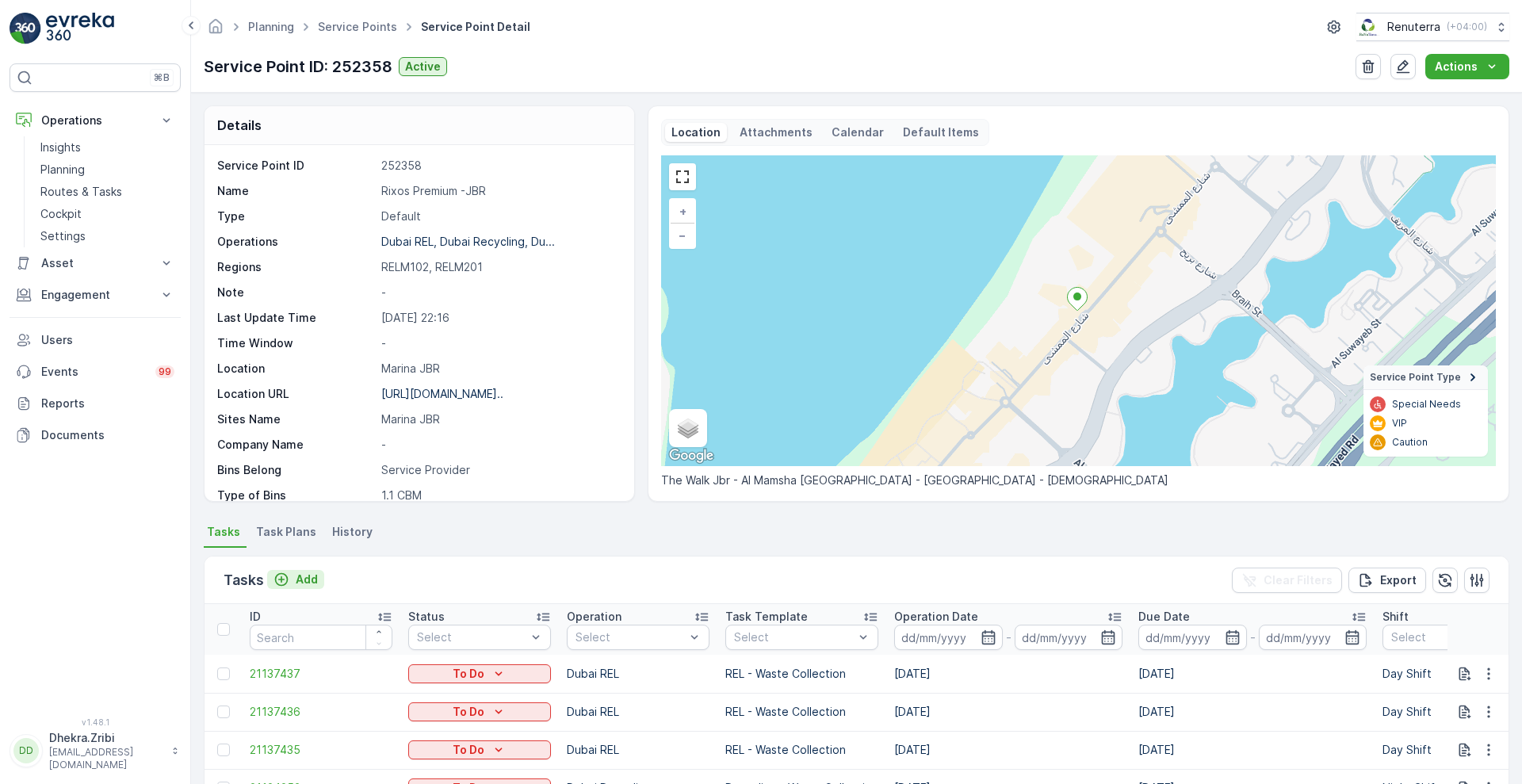
click at [301, 578] on p "Add" at bounding box center [307, 579] width 22 height 16
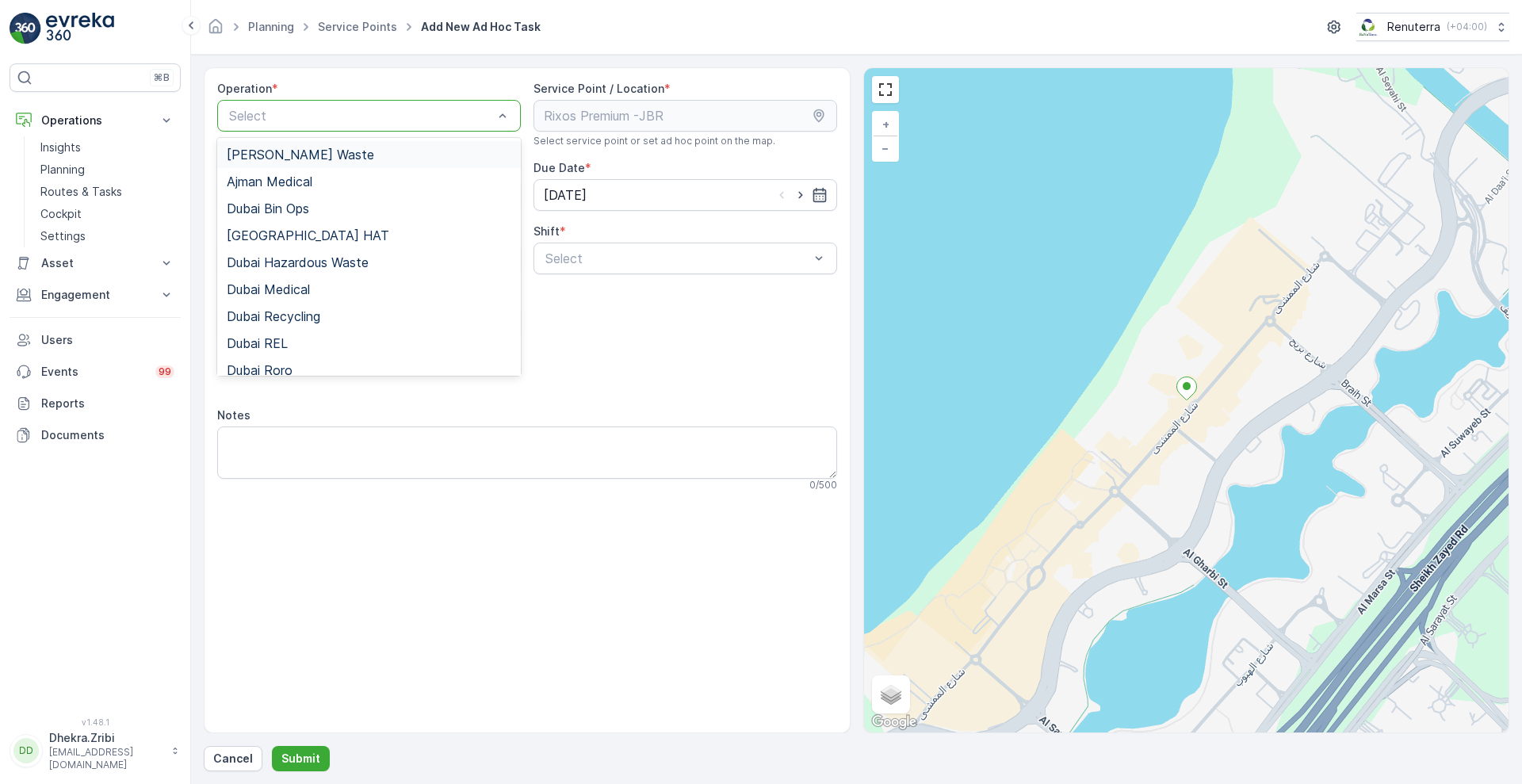
click at [490, 118] on div at bounding box center [360, 115] width 267 height 15
click at [295, 347] on div "Dubai REL" at bounding box center [368, 342] width 284 height 15
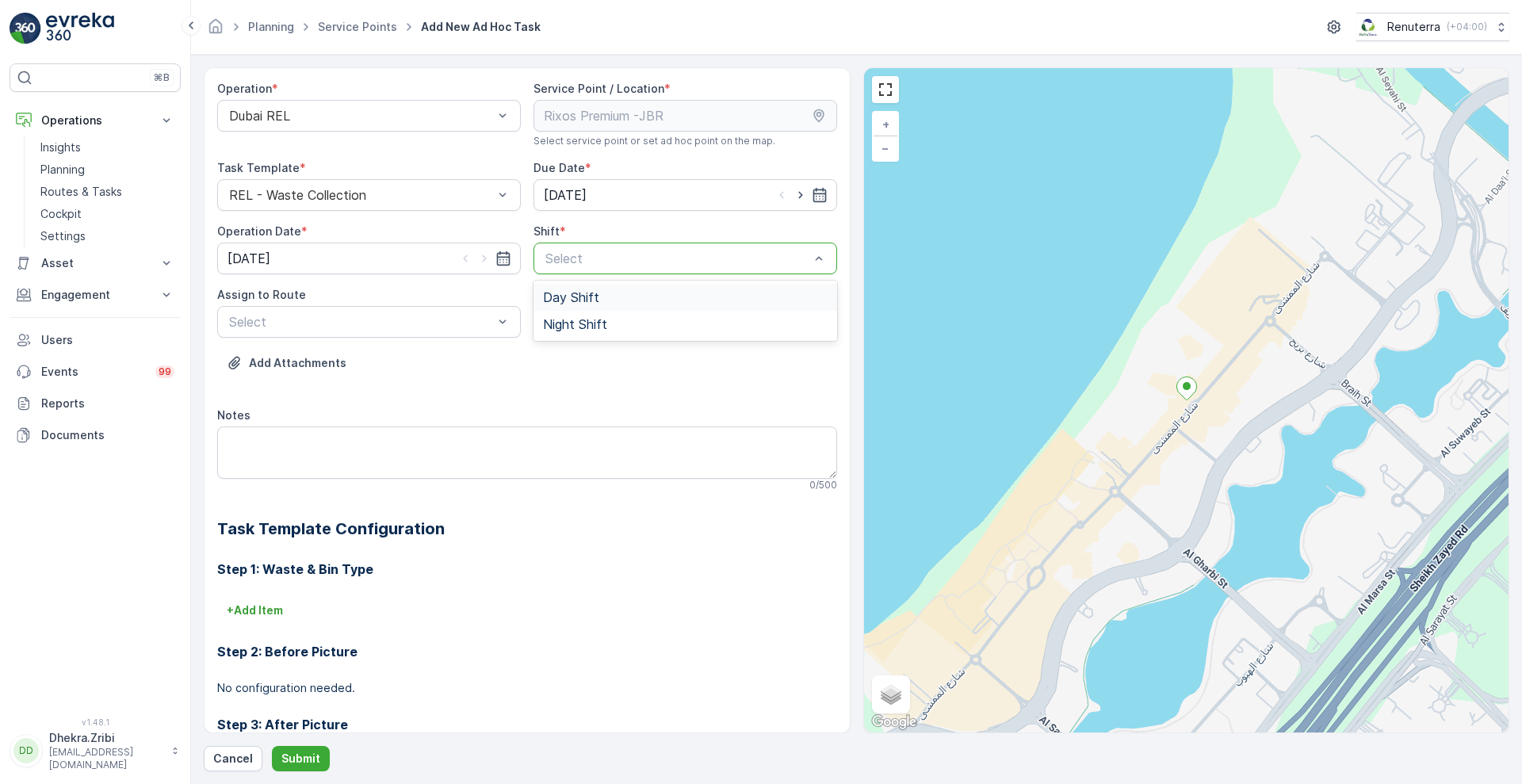
click at [593, 247] on div "Select" at bounding box center [685, 258] width 303 height 32
click at [554, 328] on span "Night Shift" at bounding box center [575, 324] width 64 height 15
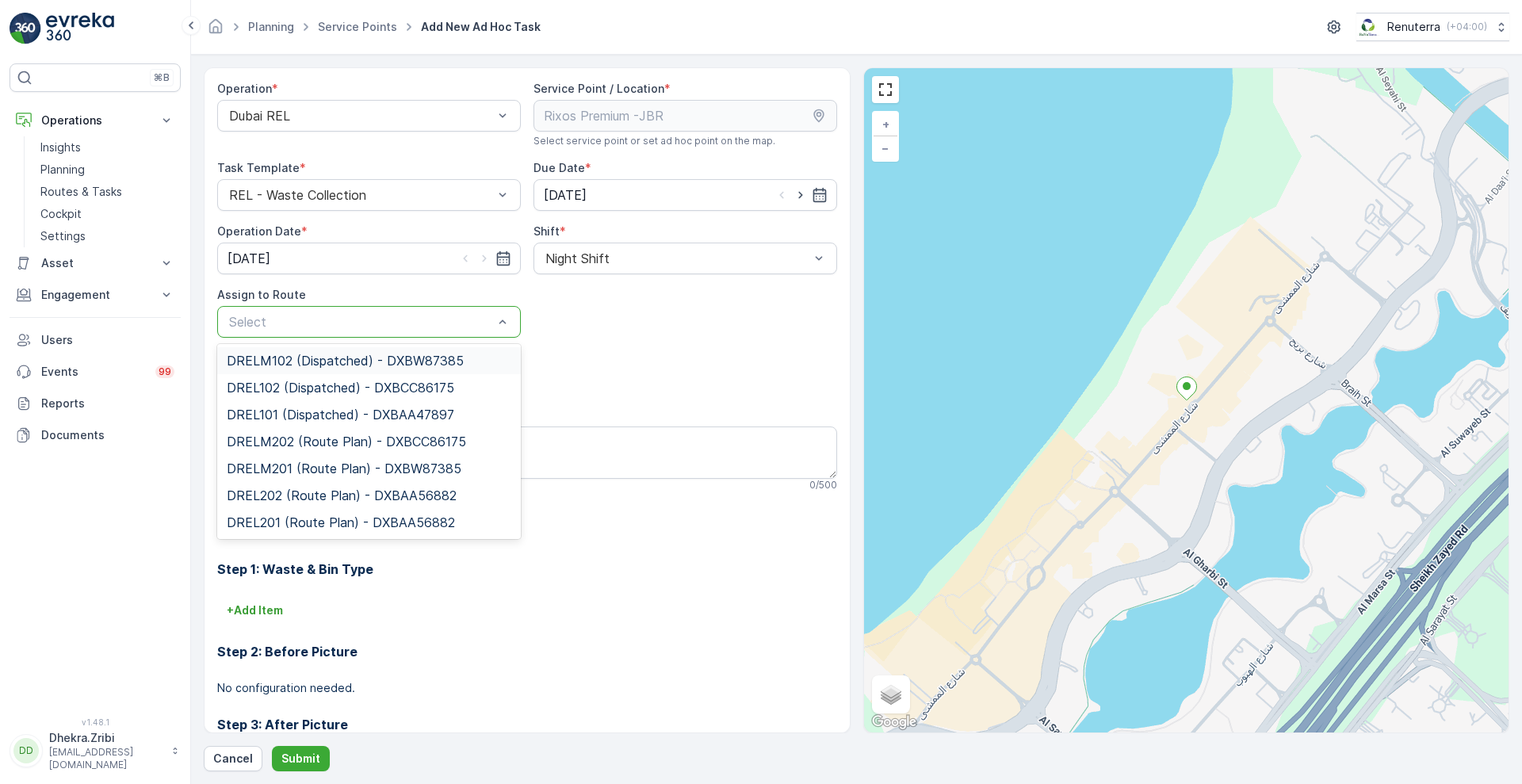
click at [423, 315] on div at bounding box center [360, 321] width 267 height 15
click at [340, 462] on span "DRELM201 (Route Plan) - DXBW87385" at bounding box center [343, 468] width 235 height 15
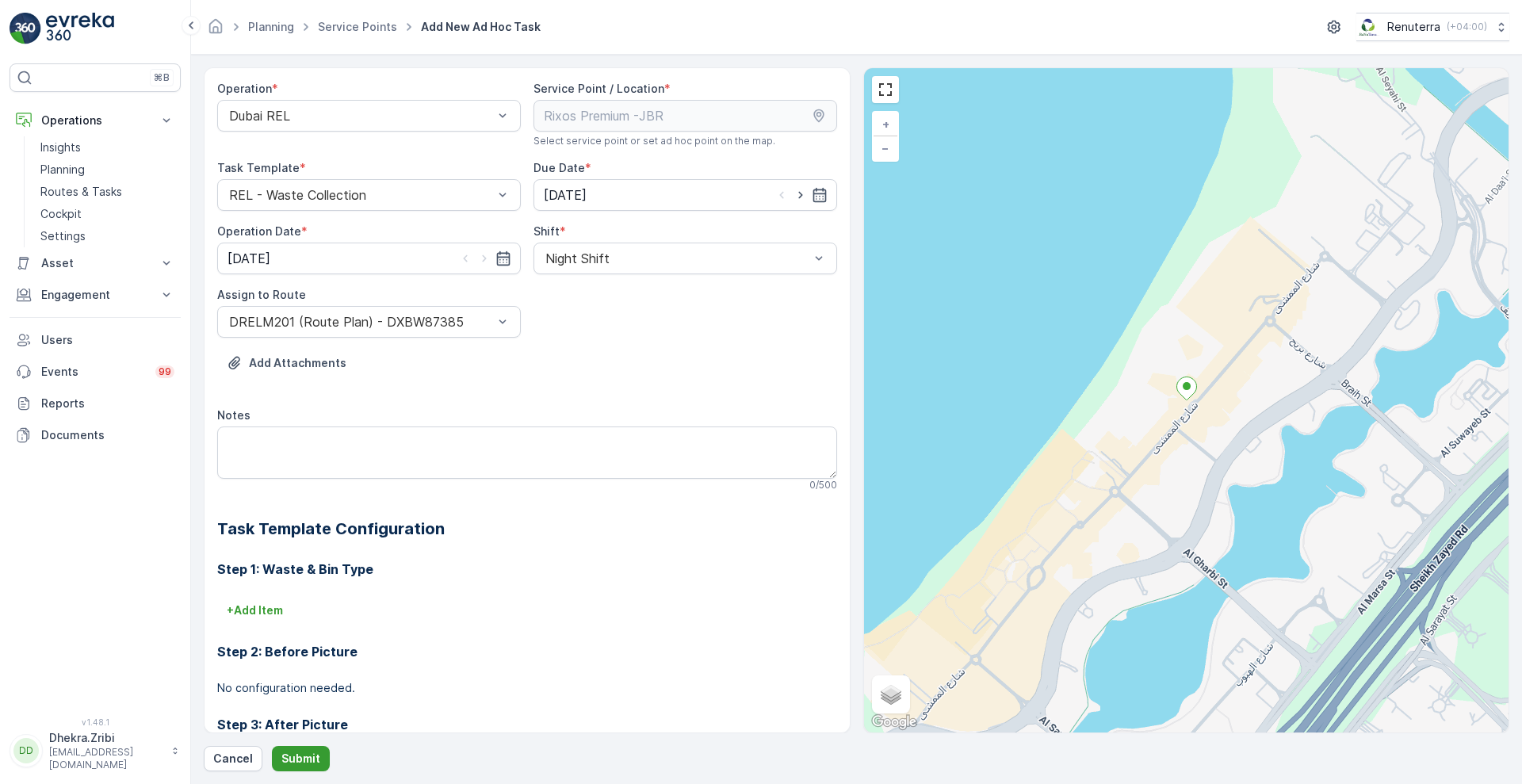
click at [301, 769] on button "Submit" at bounding box center [301, 758] width 58 height 26
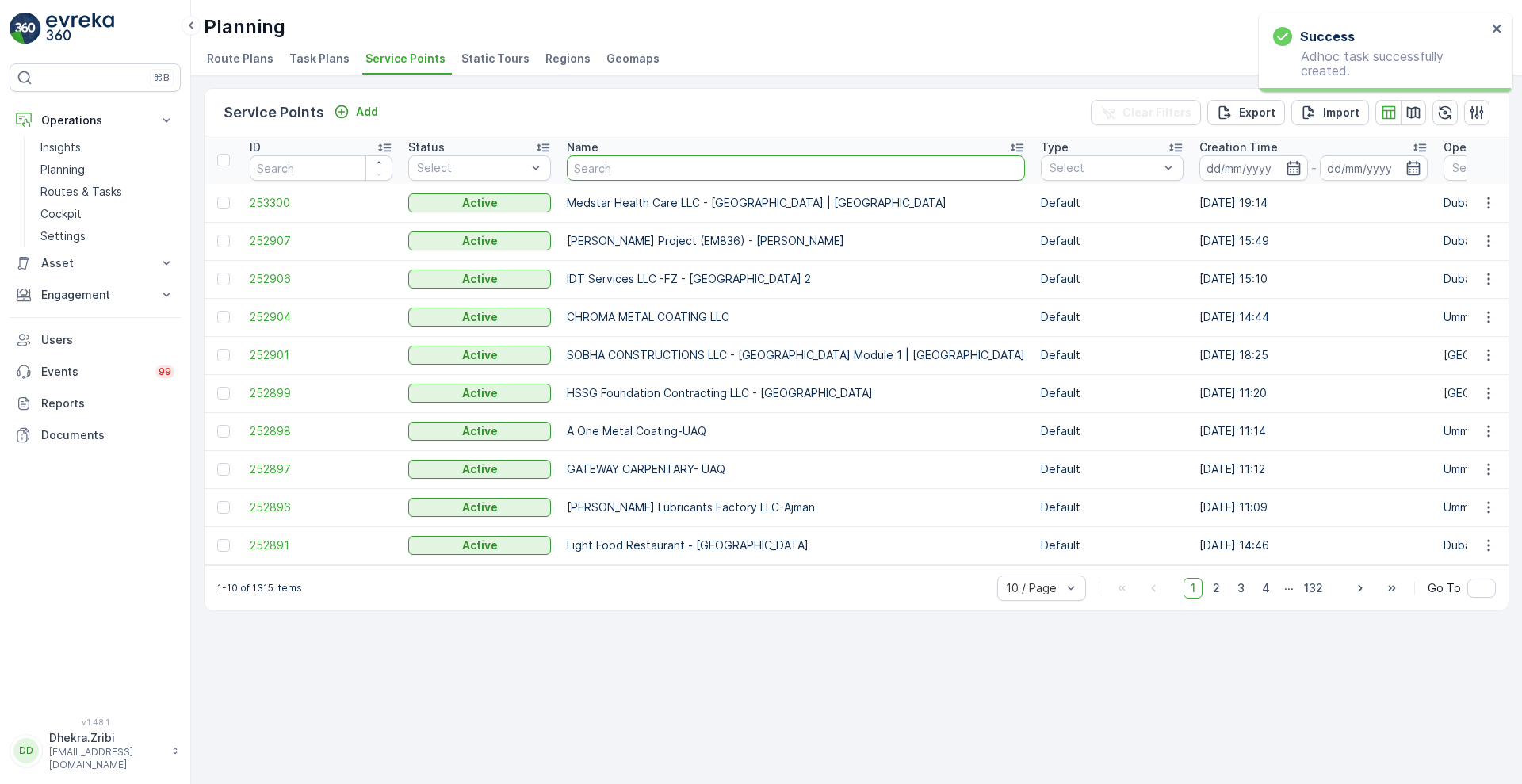
click at [616, 173] on input "text" at bounding box center [796, 168] width 458 height 26
type input "rixos"
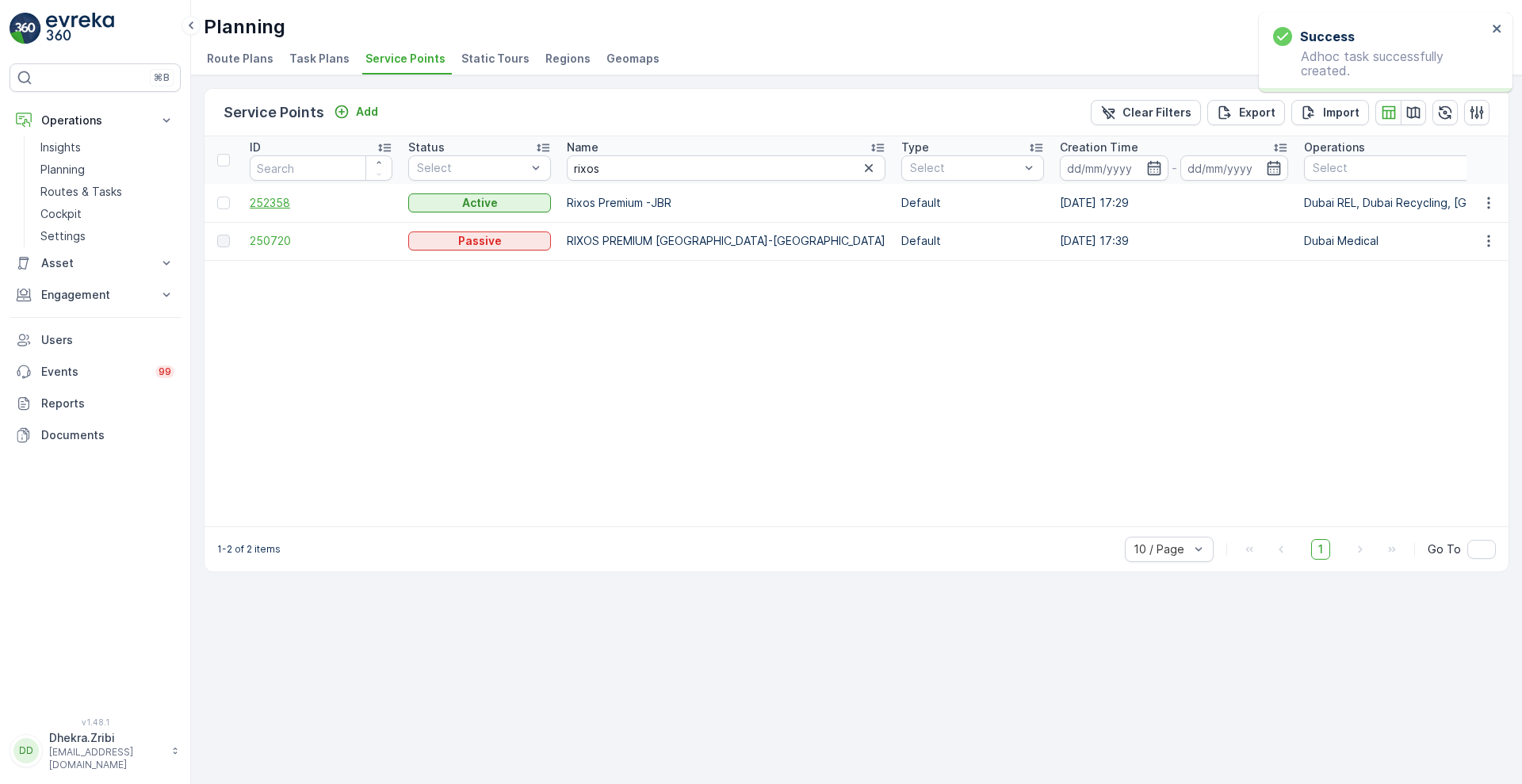
click at [266, 202] on span "252358" at bounding box center [320, 202] width 143 height 16
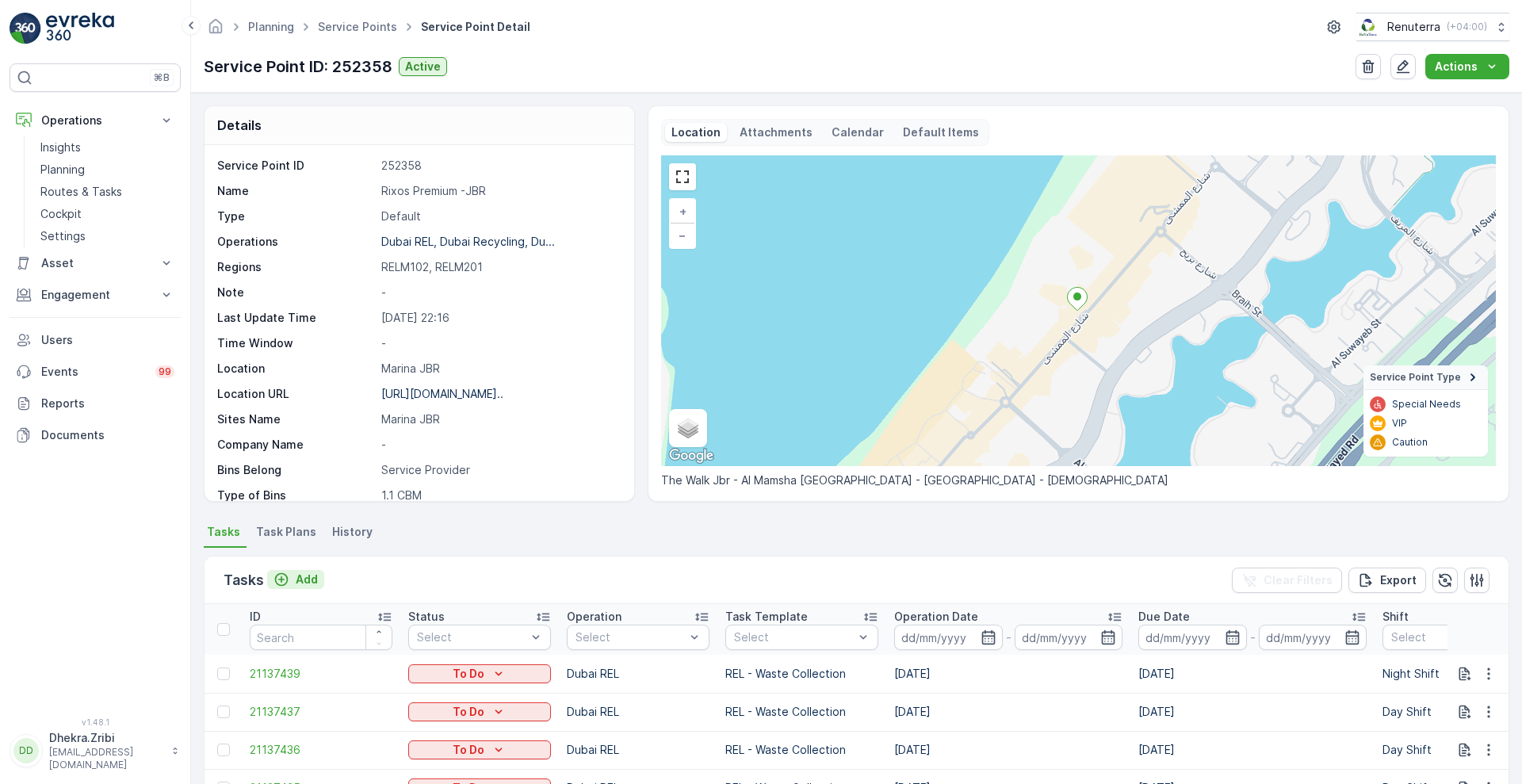
click at [311, 573] on p "Add" at bounding box center [307, 579] width 22 height 16
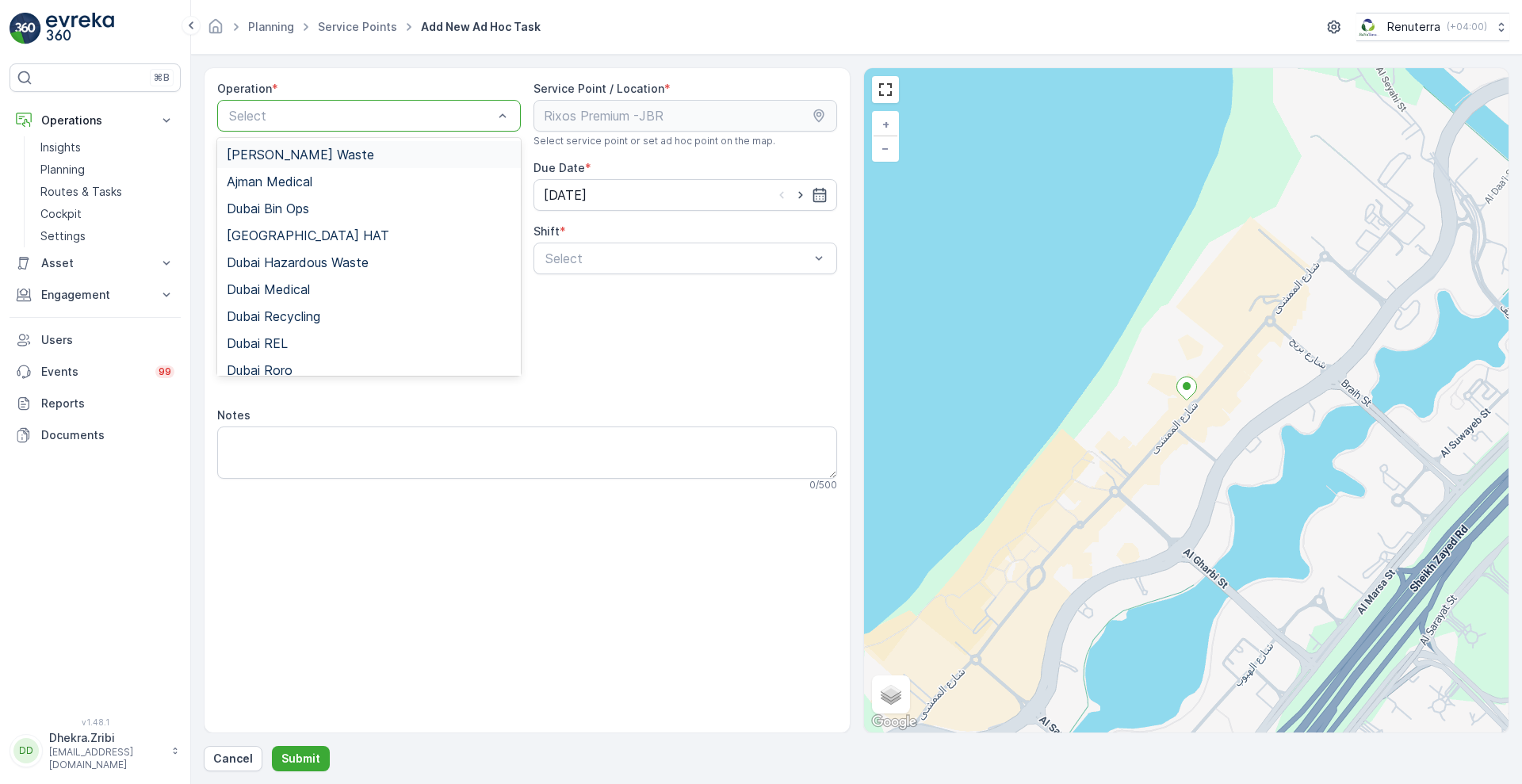
click at [466, 116] on div at bounding box center [360, 115] width 267 height 15
click at [289, 336] on div "Dubai REL" at bounding box center [368, 342] width 284 height 15
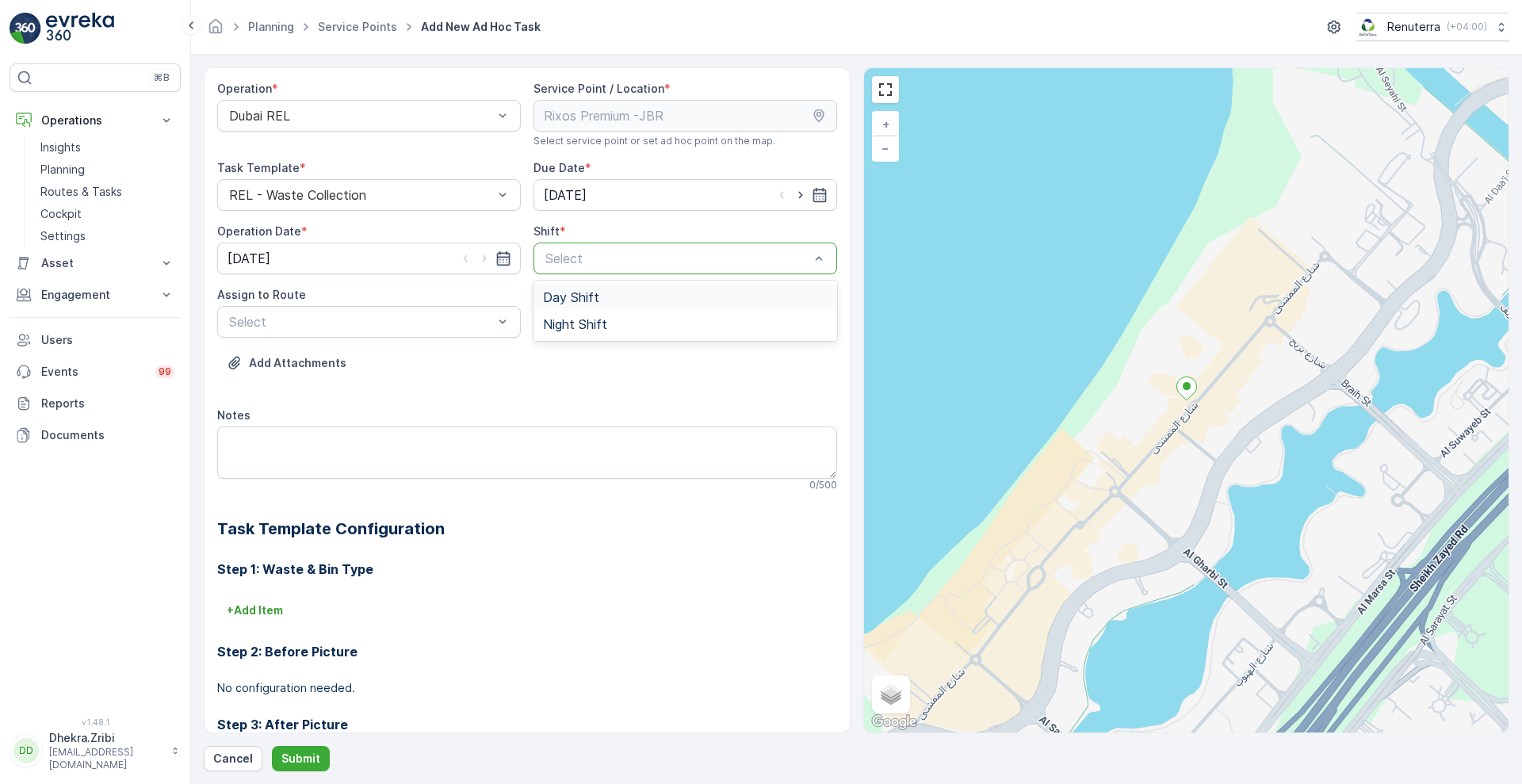
click at [601, 257] on div at bounding box center [677, 258] width 267 height 15
click at [559, 325] on span "Night Shift" at bounding box center [575, 324] width 64 height 15
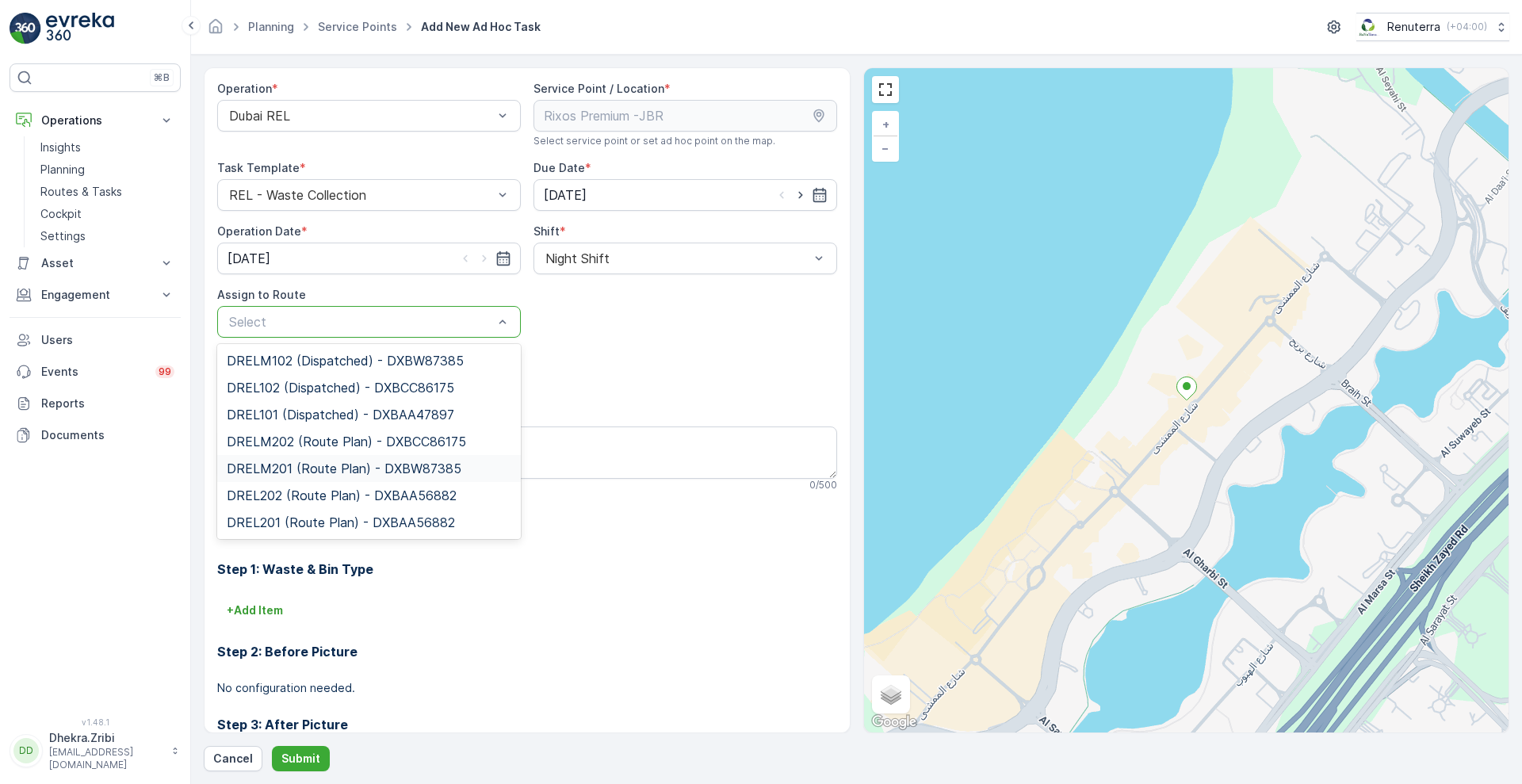
click at [329, 472] on span "DRELM201 (Route Plan) - DXBW87385" at bounding box center [343, 468] width 235 height 15
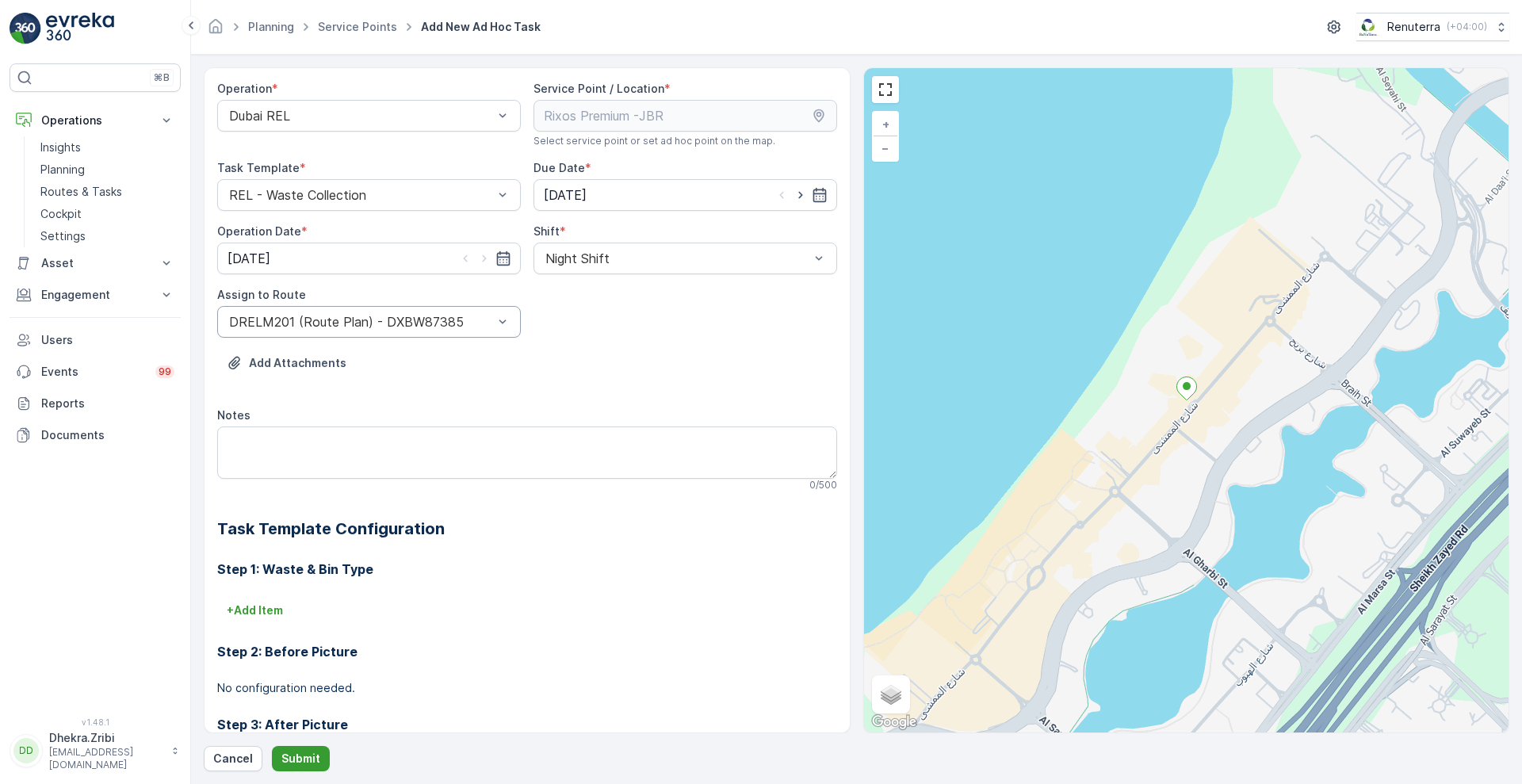
click at [290, 759] on p "Submit" at bounding box center [300, 758] width 38 height 16
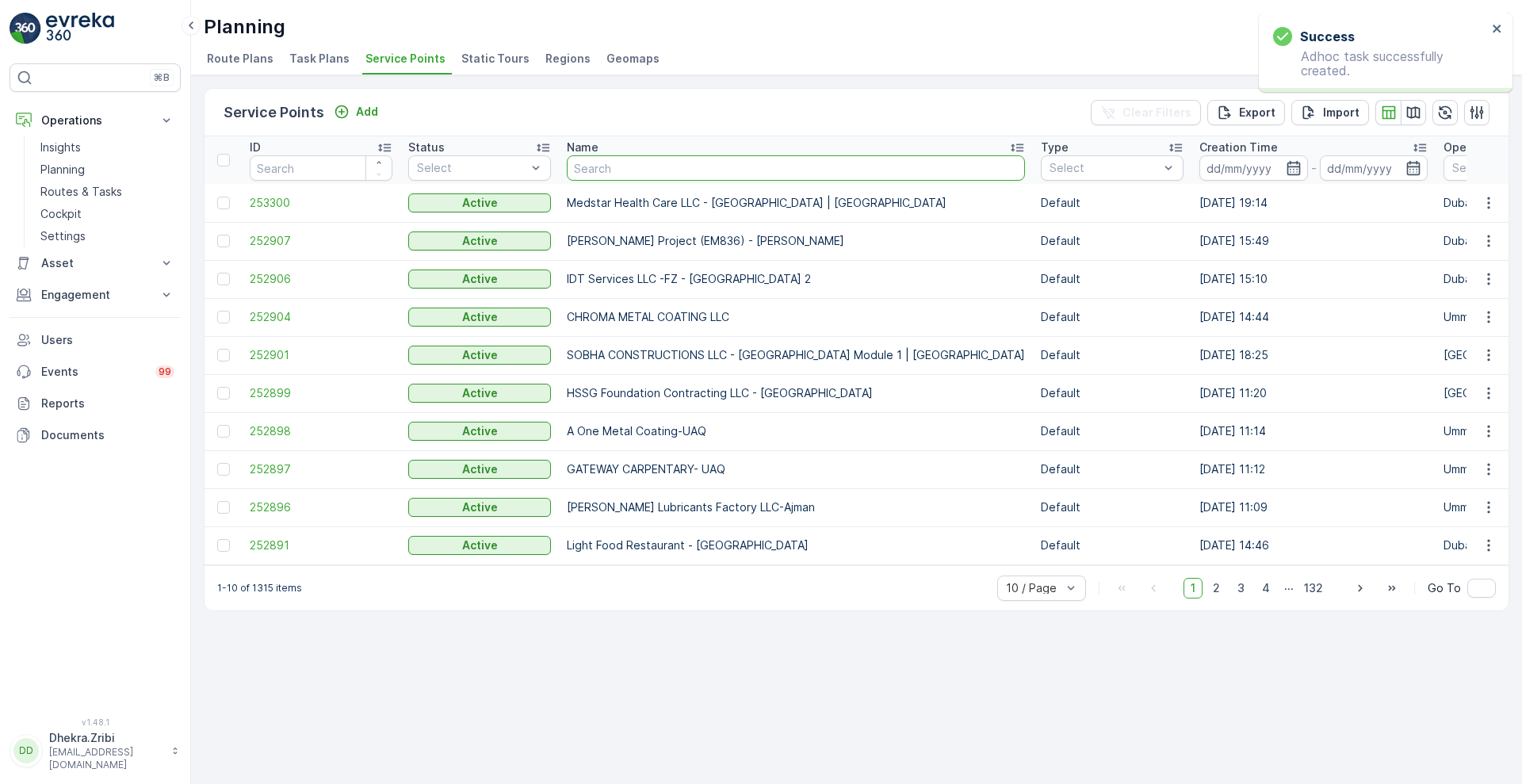
click at [648, 167] on input "text" at bounding box center [796, 168] width 458 height 26
type input "rixos"
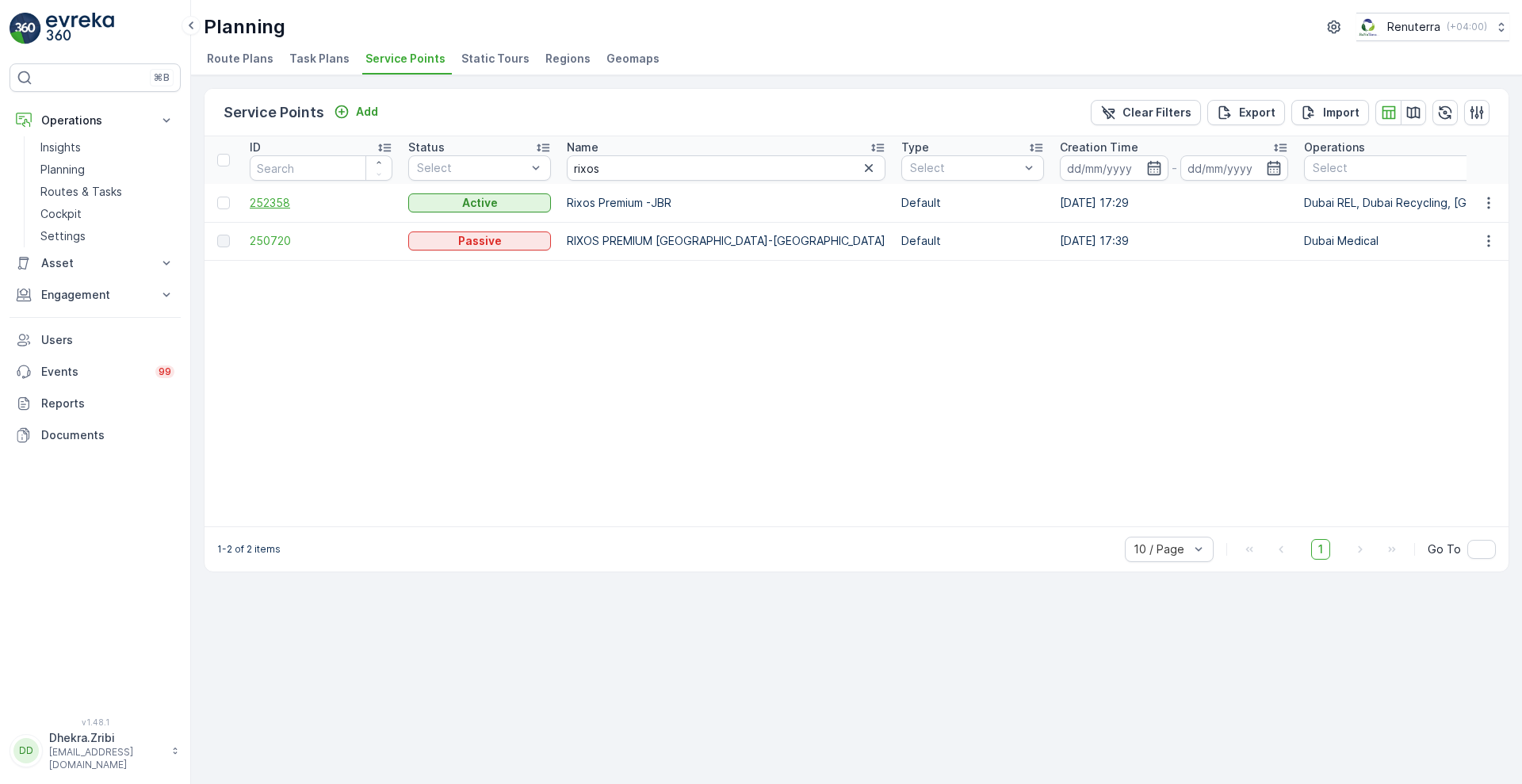
click at [261, 202] on span "252358" at bounding box center [320, 202] width 143 height 16
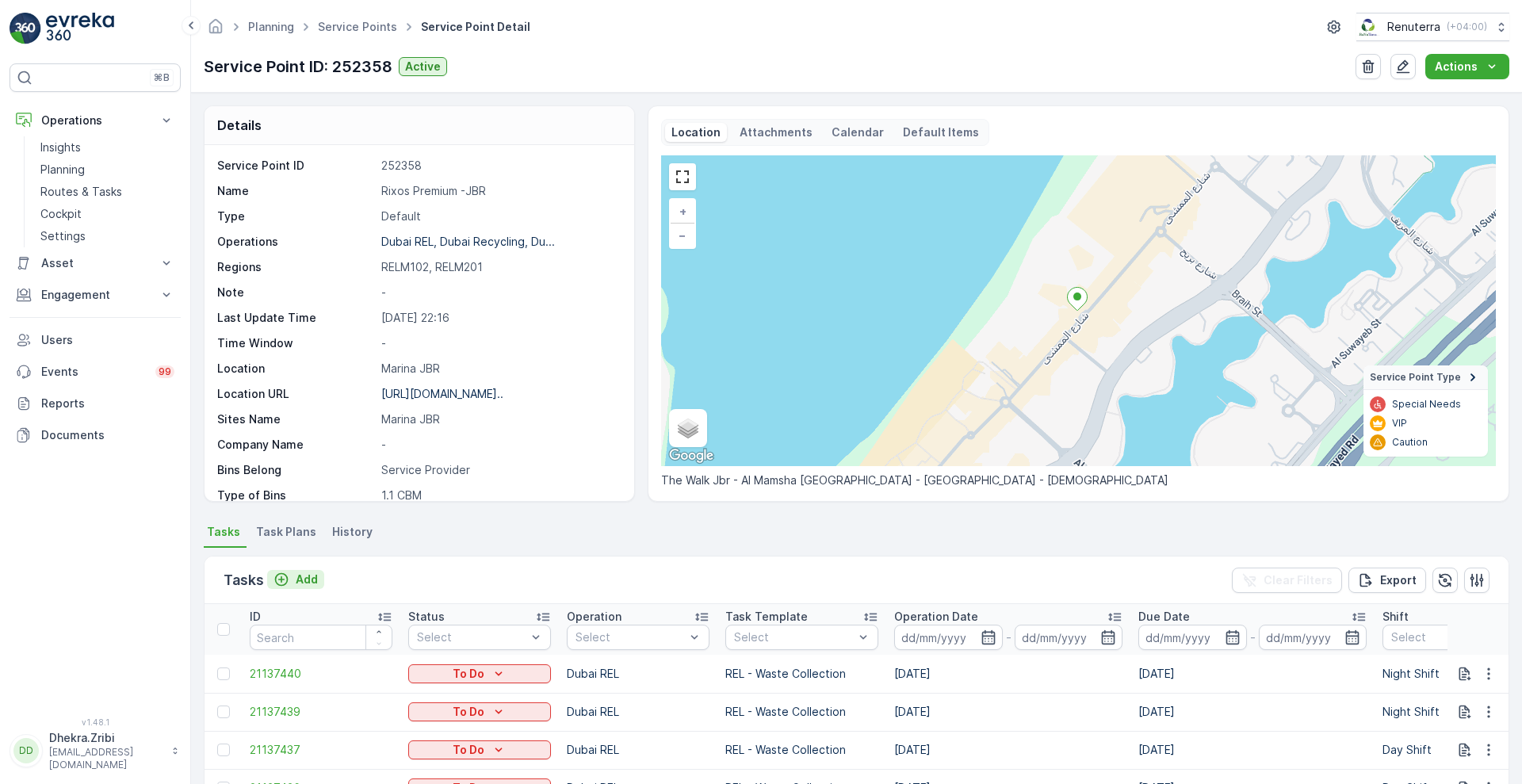
click at [307, 577] on p "Add" at bounding box center [307, 579] width 22 height 16
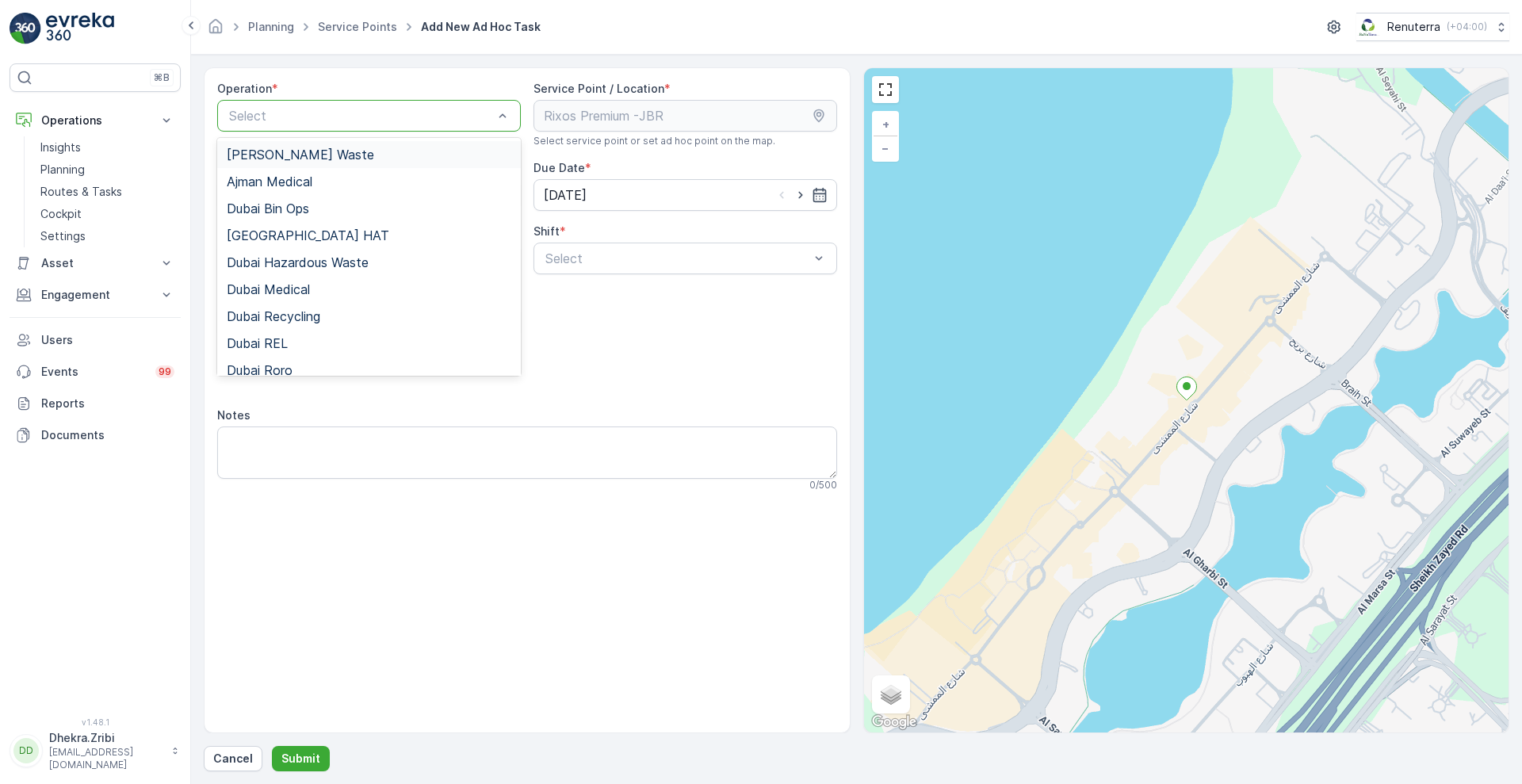
click at [401, 128] on div "Select" at bounding box center [368, 115] width 303 height 32
click at [260, 341] on span "Dubai REL" at bounding box center [256, 342] width 61 height 15
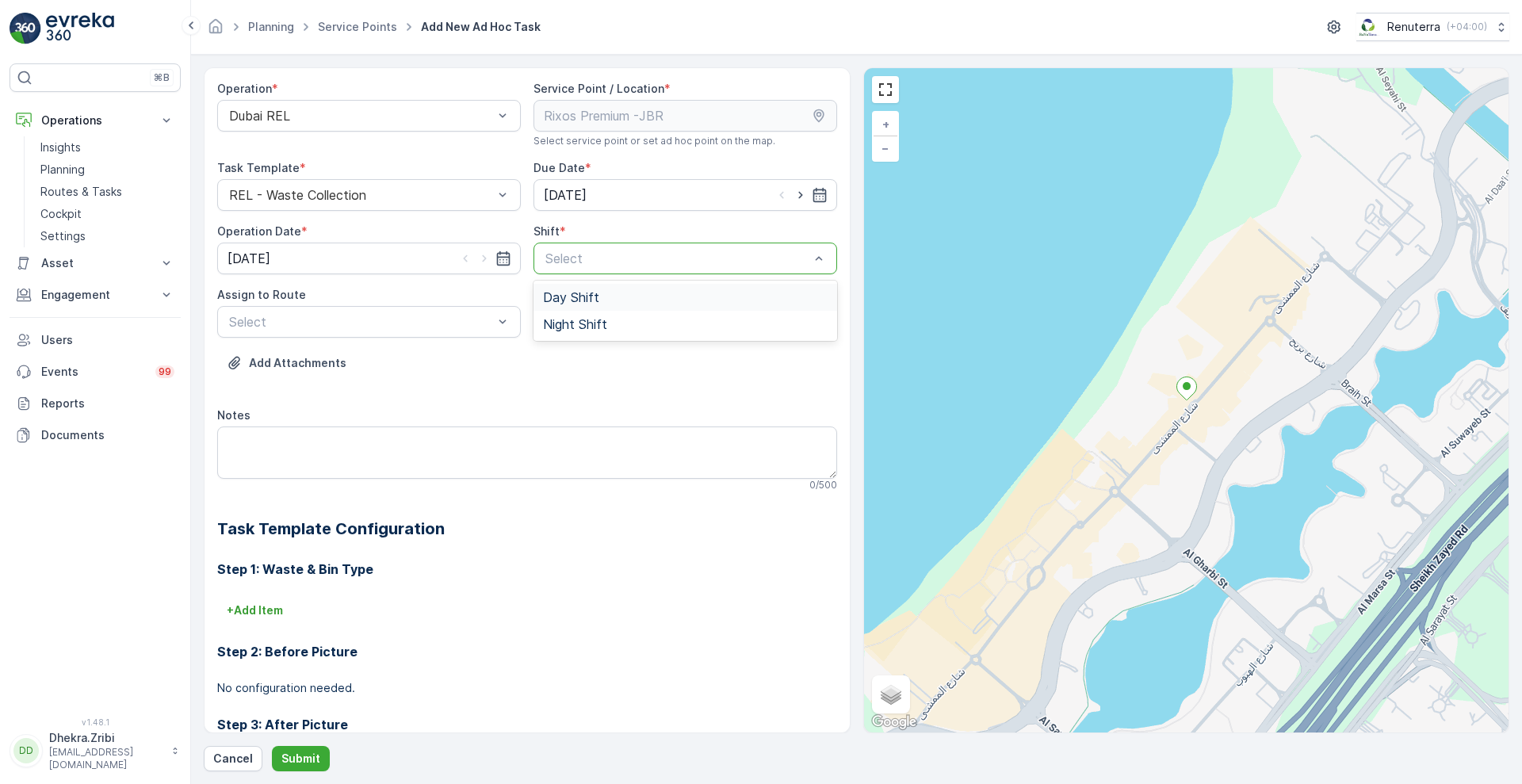
click at [584, 251] on div at bounding box center [677, 258] width 267 height 15
click at [556, 325] on span "Night Shift" at bounding box center [575, 324] width 64 height 15
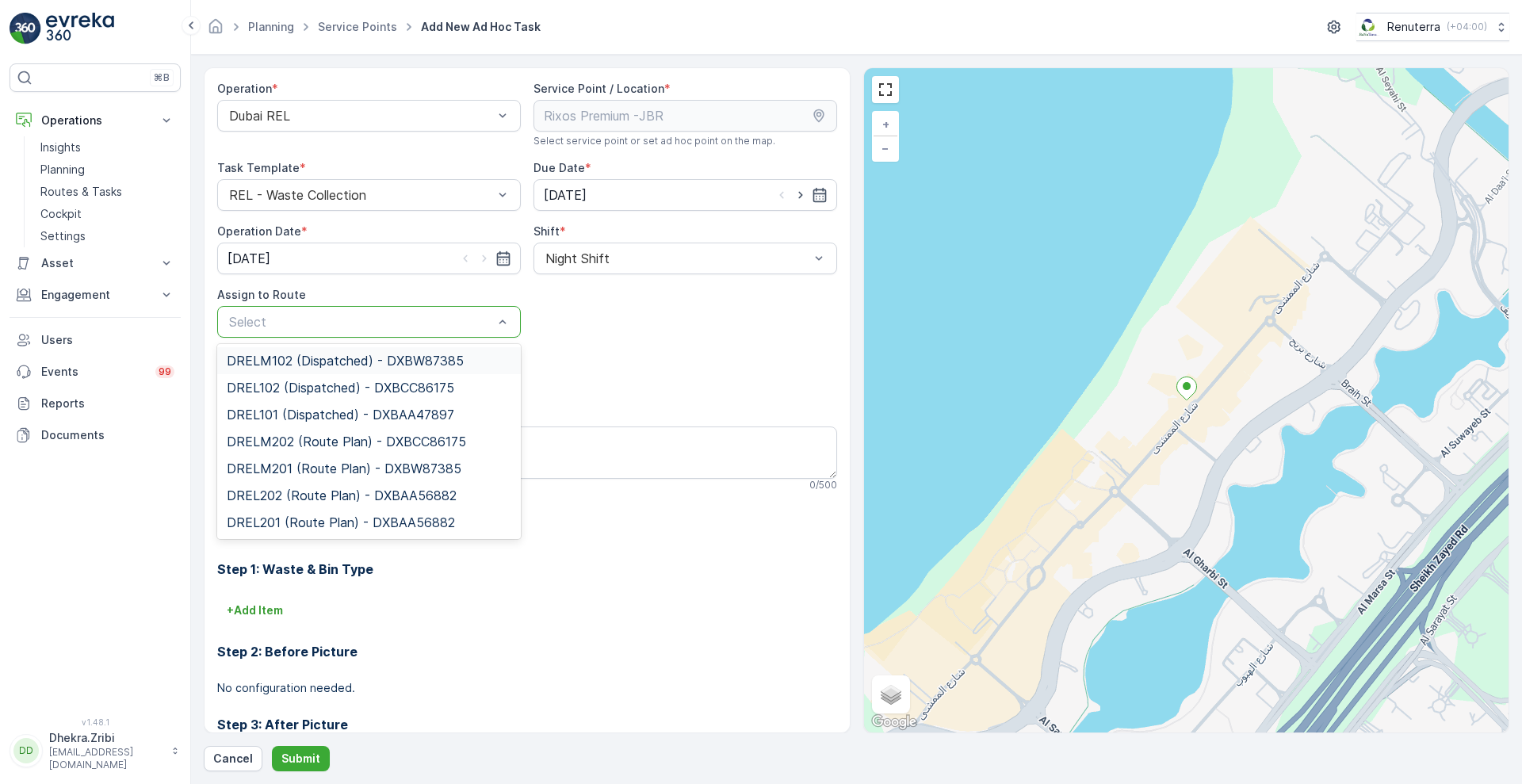
click at [447, 326] on div at bounding box center [360, 321] width 267 height 15
click at [299, 470] on span "DRELM201 (Route Plan) - DXBW87385" at bounding box center [343, 468] width 235 height 15
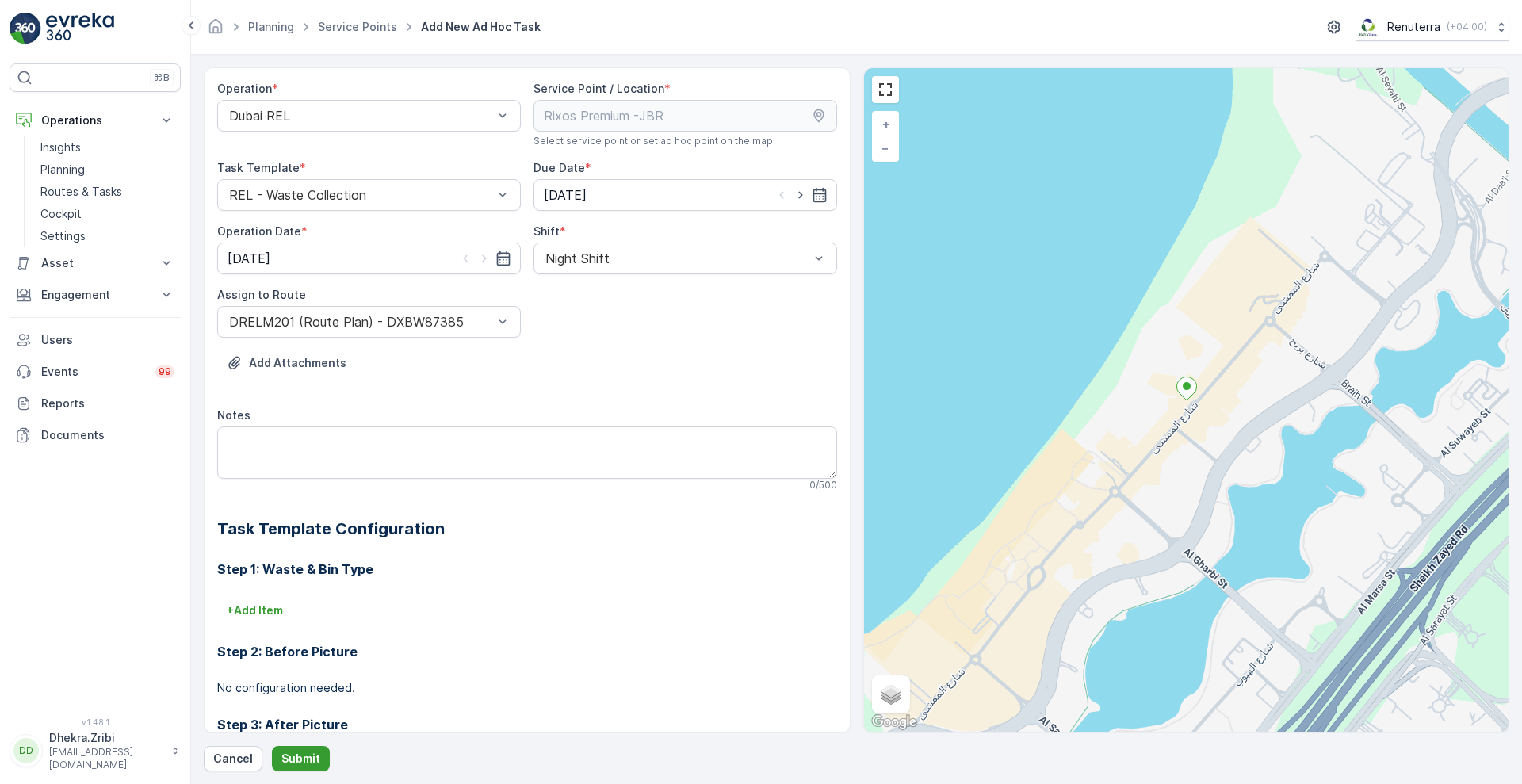
click at [292, 754] on p "Submit" at bounding box center [300, 758] width 38 height 16
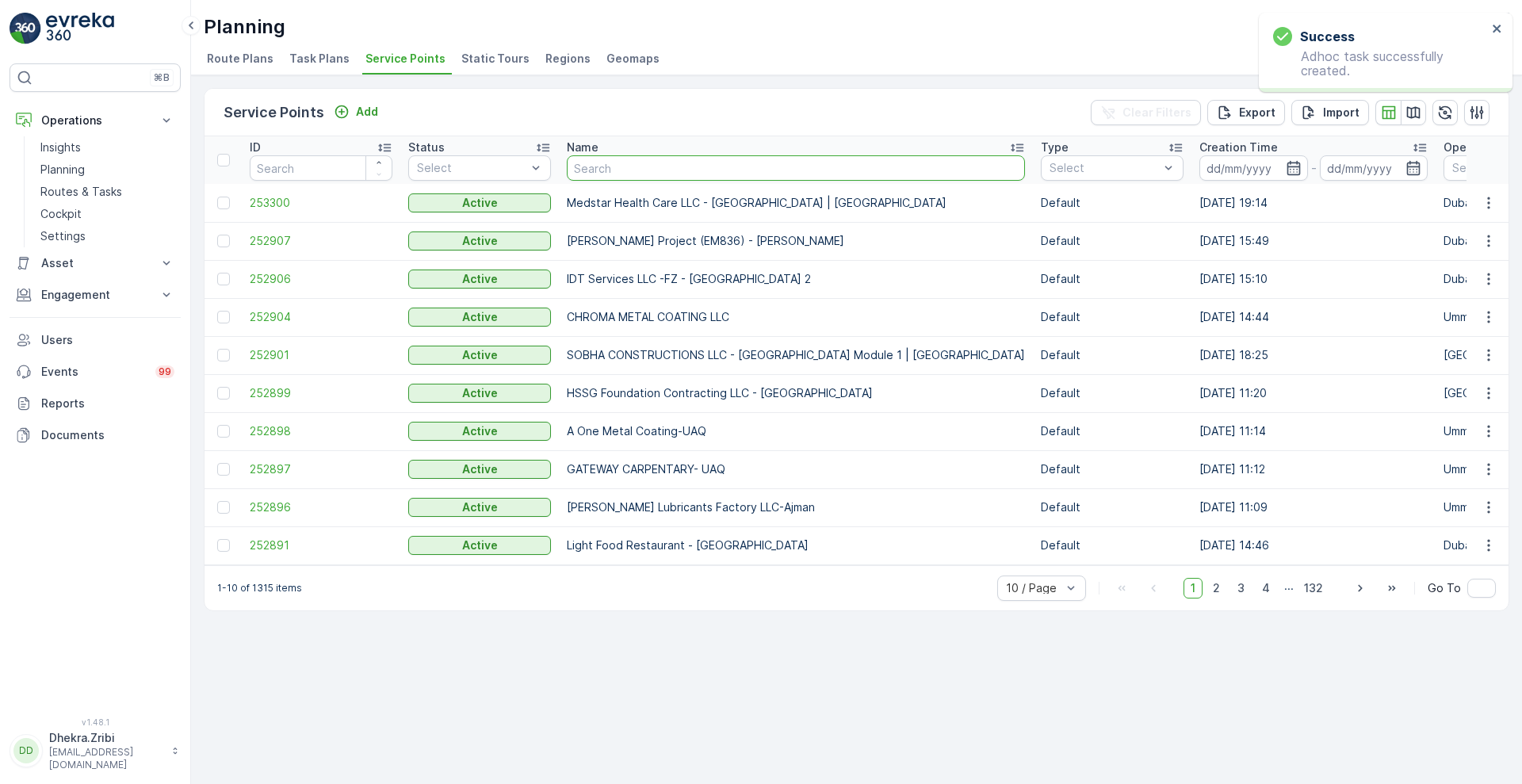
click at [676, 167] on input "text" at bounding box center [796, 168] width 458 height 26
type input "rixos"
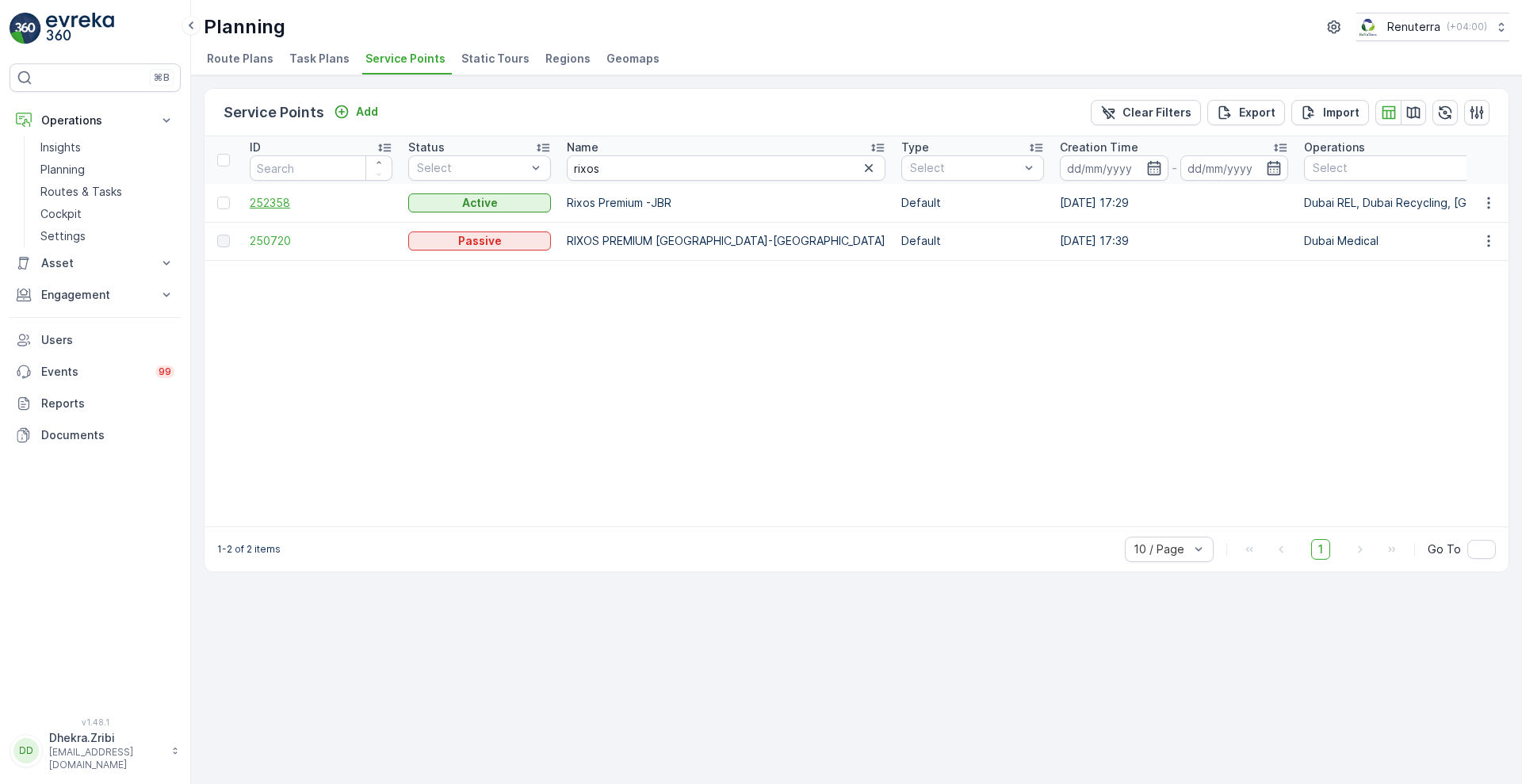
click at [287, 202] on span "252358" at bounding box center [320, 202] width 143 height 16
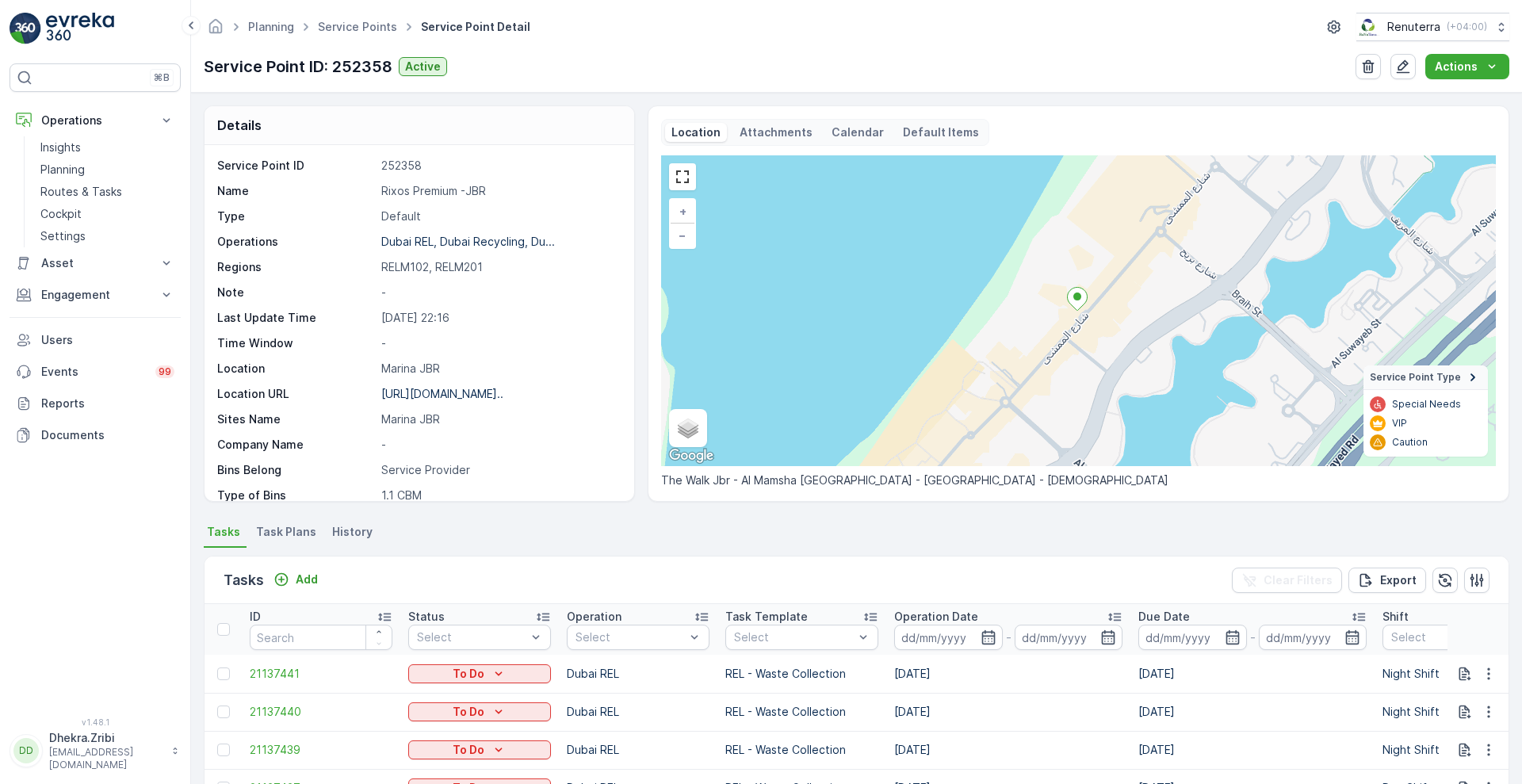
scroll to position [326, 0]
